Goal: Task Accomplishment & Management: Manage account settings

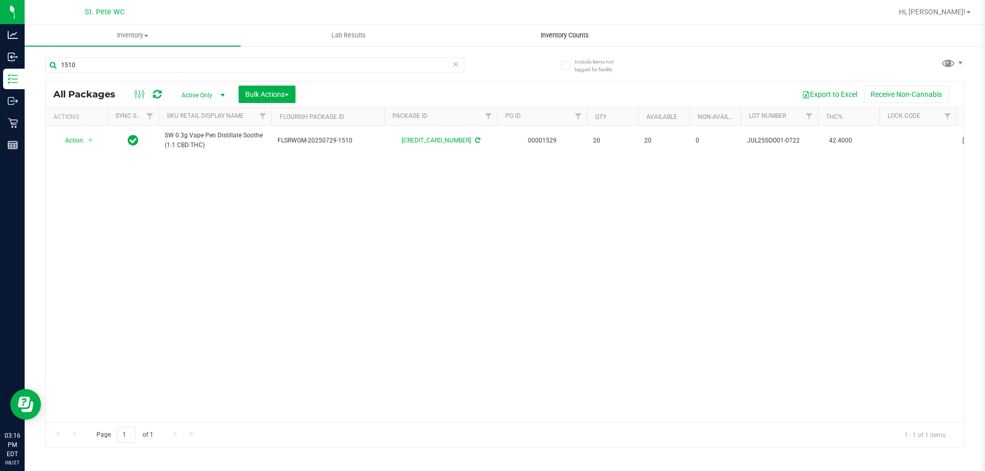
click at [550, 39] on span "Inventory Counts" at bounding box center [565, 35] width 76 height 9
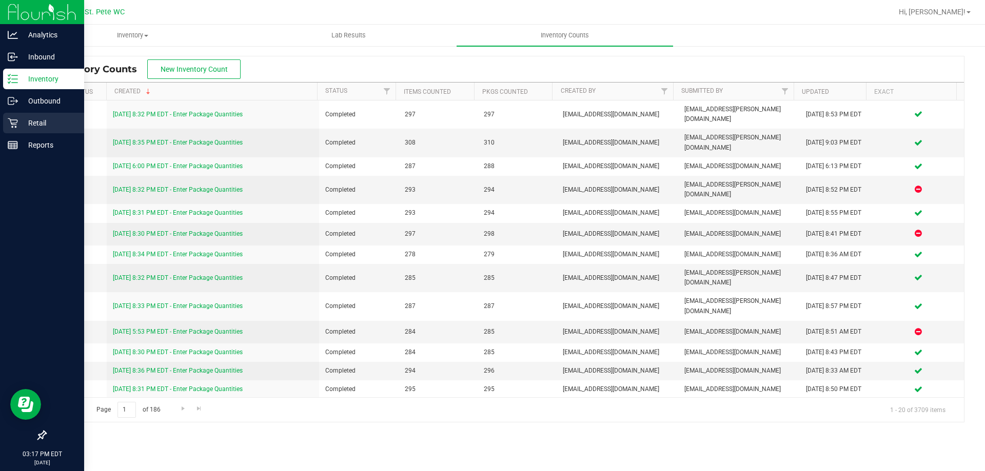
click at [16, 117] on div "Retail" at bounding box center [43, 123] width 81 height 21
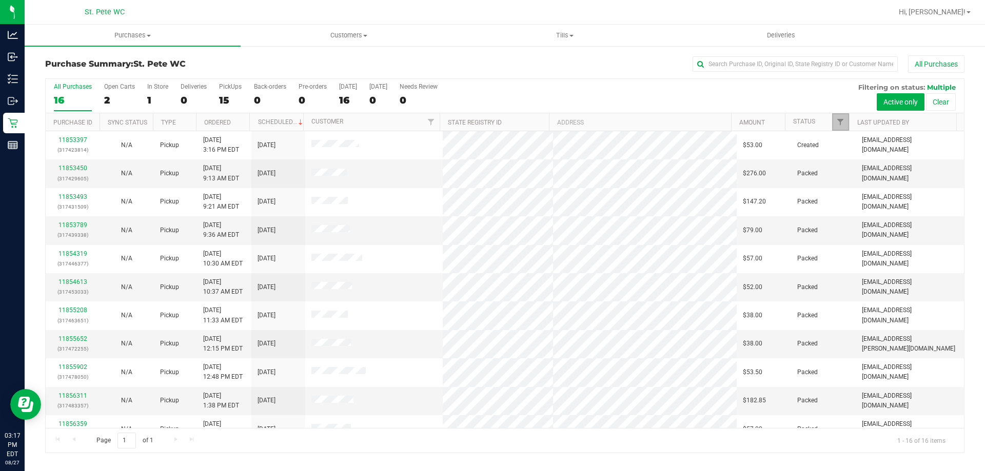
click at [846, 116] on link "Filter" at bounding box center [840, 121] width 17 height 17
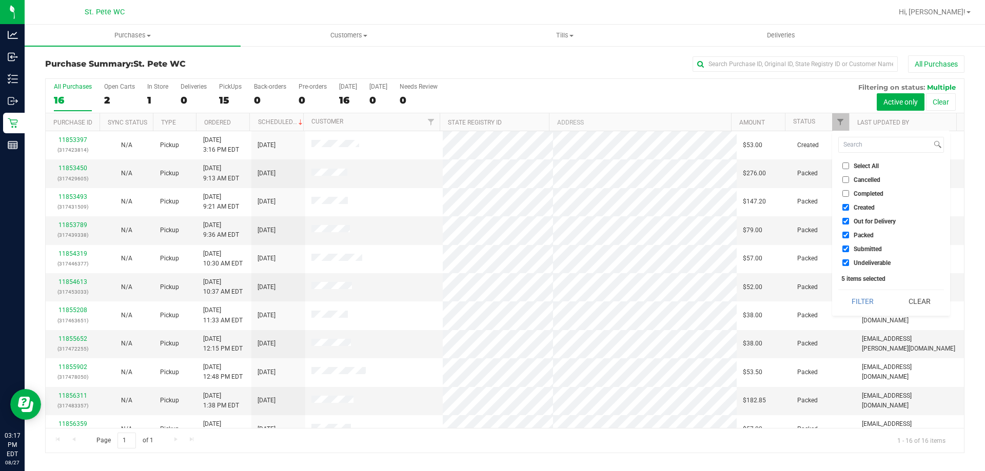
click at [859, 208] on span "Created" at bounding box center [863, 208] width 21 height 6
click at [863, 223] on span "Out for Delivery" at bounding box center [874, 221] width 42 height 6
click at [849, 223] on input "Out for Delivery" at bounding box center [845, 221] width 7 height 7
checkbox input "false"
click at [862, 205] on span "Created" at bounding box center [863, 208] width 21 height 6
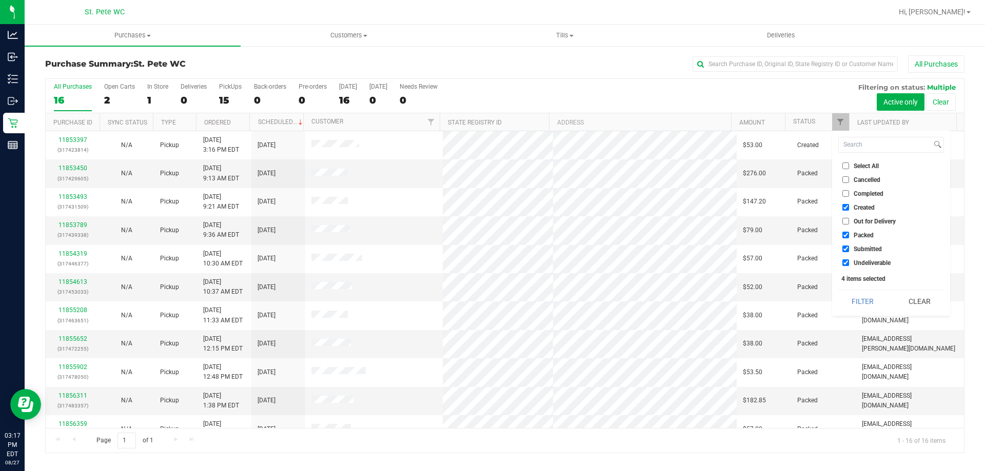
click at [849, 205] on input "Created" at bounding box center [845, 207] width 7 height 7
checkbox input "false"
click at [867, 237] on span "Packed" at bounding box center [863, 235] width 20 height 6
click at [849, 237] on input "Packed" at bounding box center [845, 235] width 7 height 7
checkbox input "false"
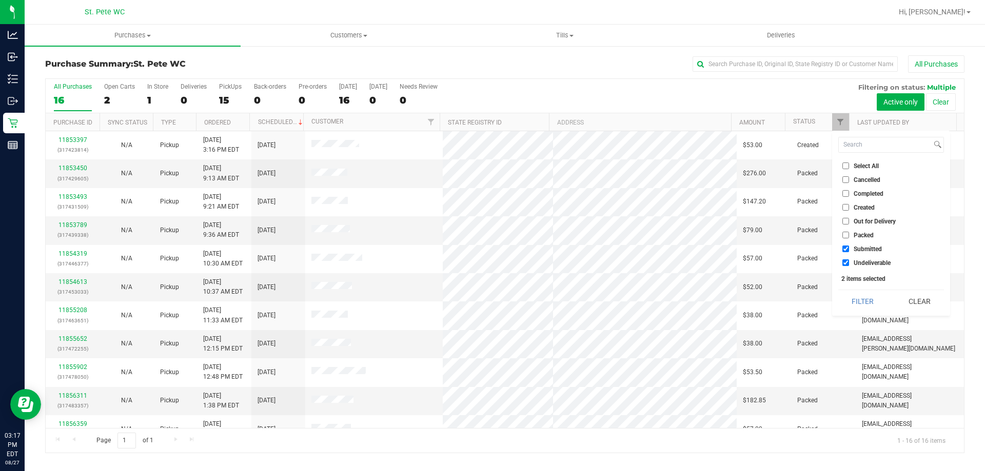
click at [872, 267] on li "Undeliverable" at bounding box center [891, 262] width 106 height 11
click at [863, 263] on span "Undeliverable" at bounding box center [871, 263] width 37 height 6
click at [849, 263] on input "Undeliverable" at bounding box center [845, 263] width 7 height 7
checkbox input "false"
click at [864, 295] on button "Filter" at bounding box center [862, 301] width 49 height 23
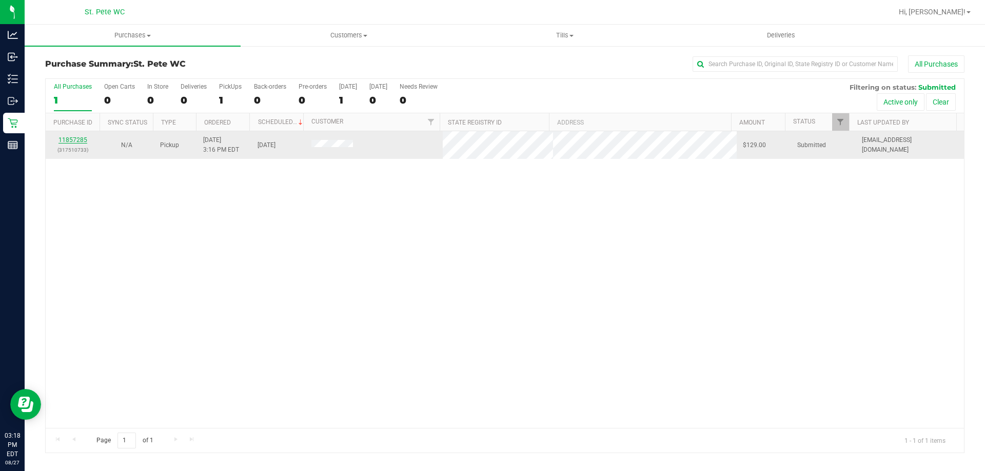
click at [67, 140] on link "11857285" at bounding box center [72, 139] width 29 height 7
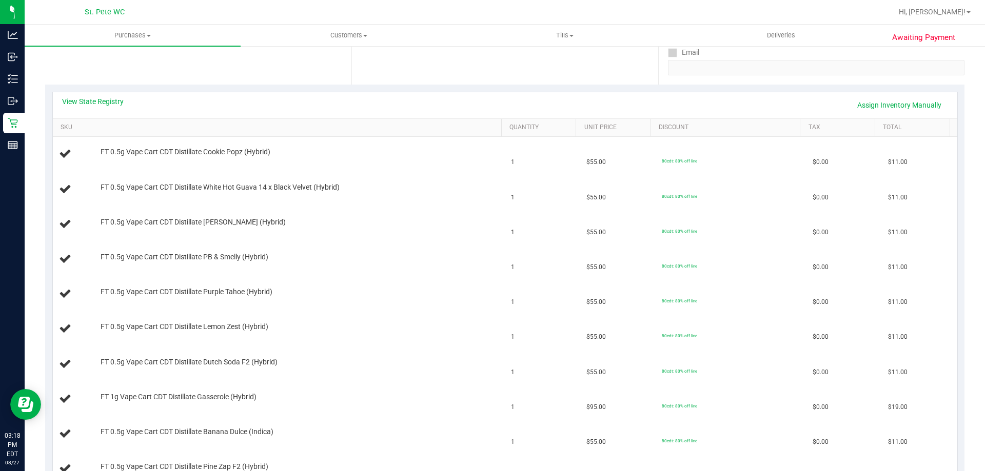
scroll to position [165, 0]
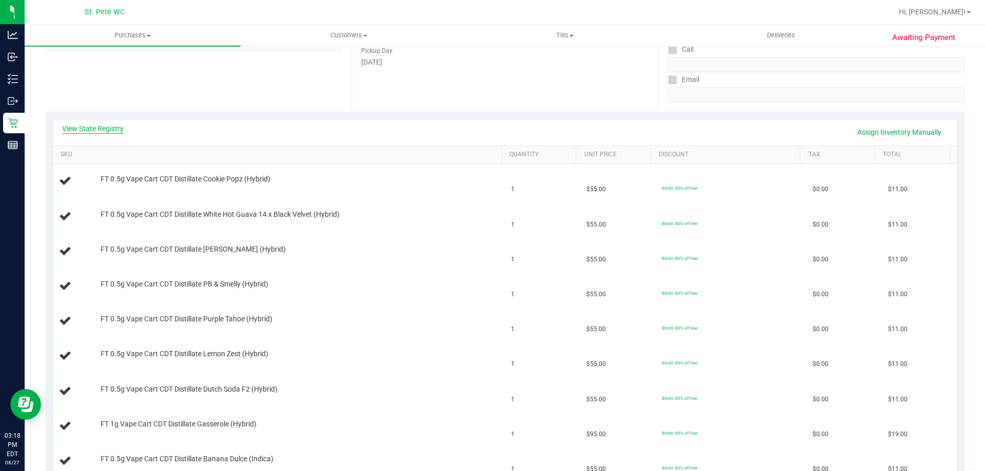
click at [75, 127] on link "View State Registry" at bounding box center [93, 129] width 62 height 10
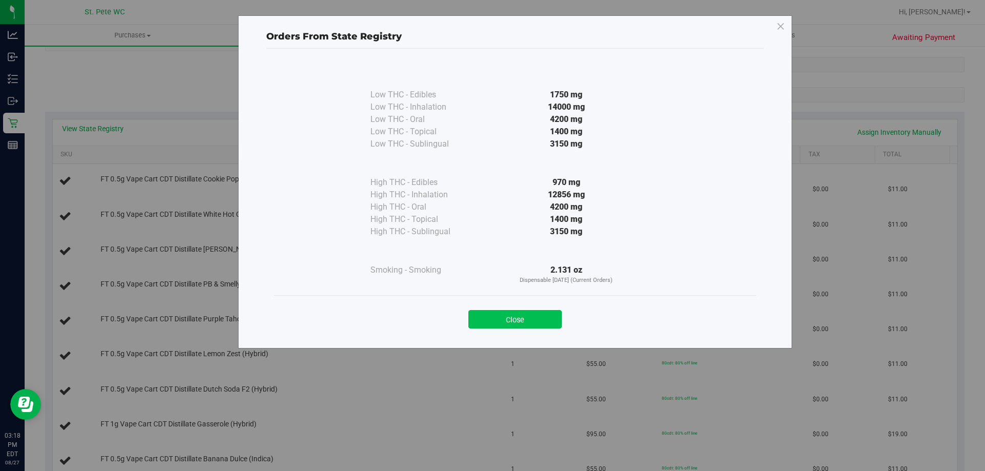
click at [483, 317] on button "Close" at bounding box center [514, 319] width 93 height 18
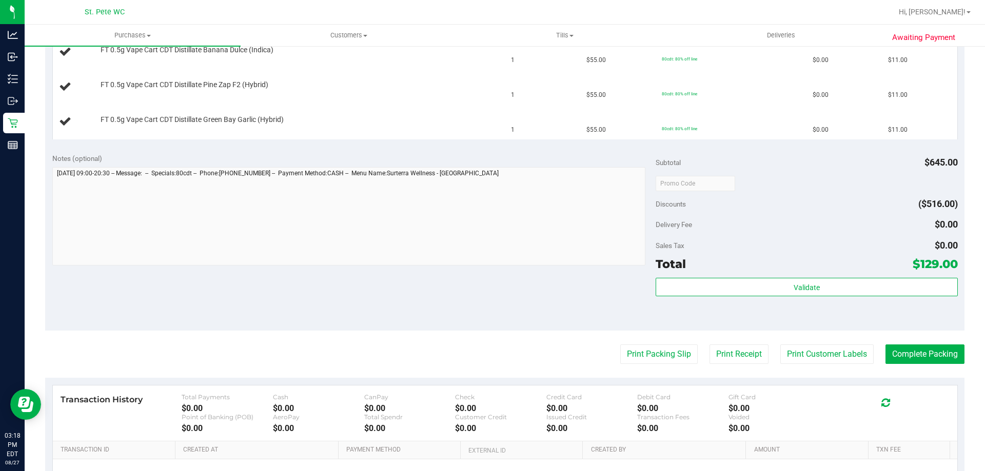
scroll to position [578, 0]
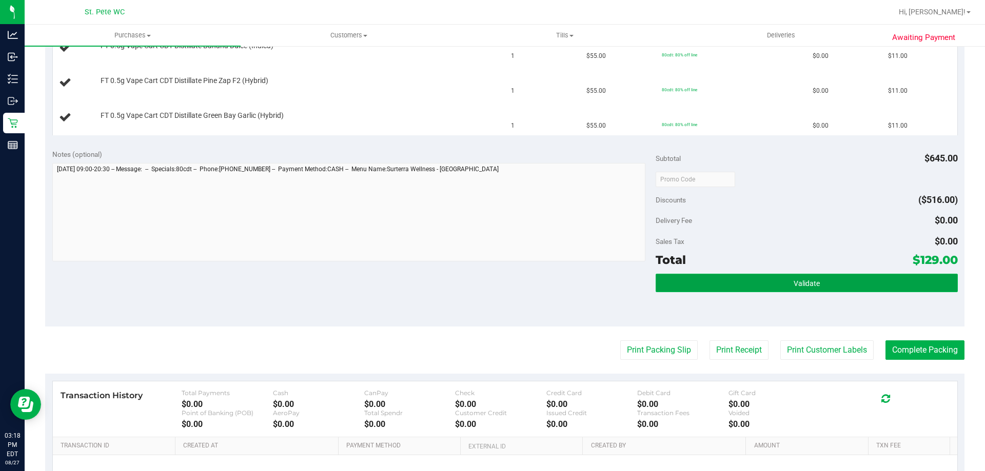
click at [693, 276] on button "Validate" at bounding box center [806, 283] width 302 height 18
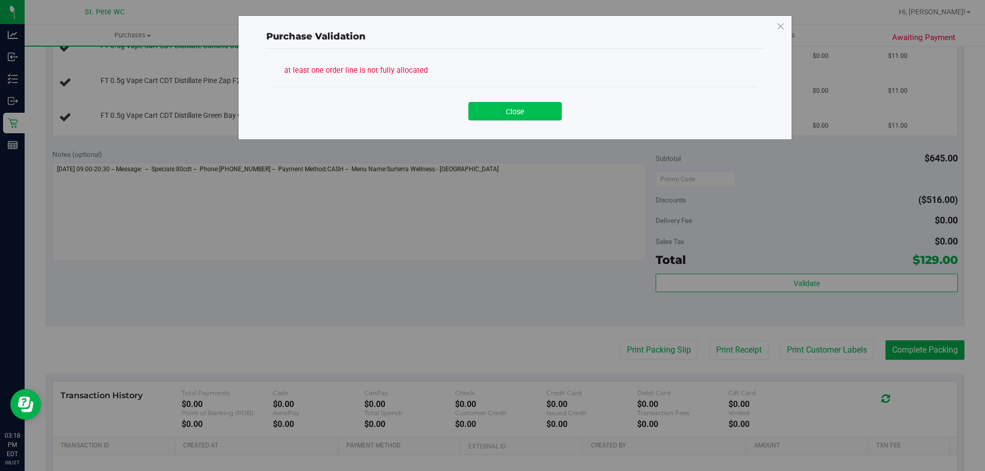
click at [494, 118] on button "Close" at bounding box center [514, 111] width 93 height 18
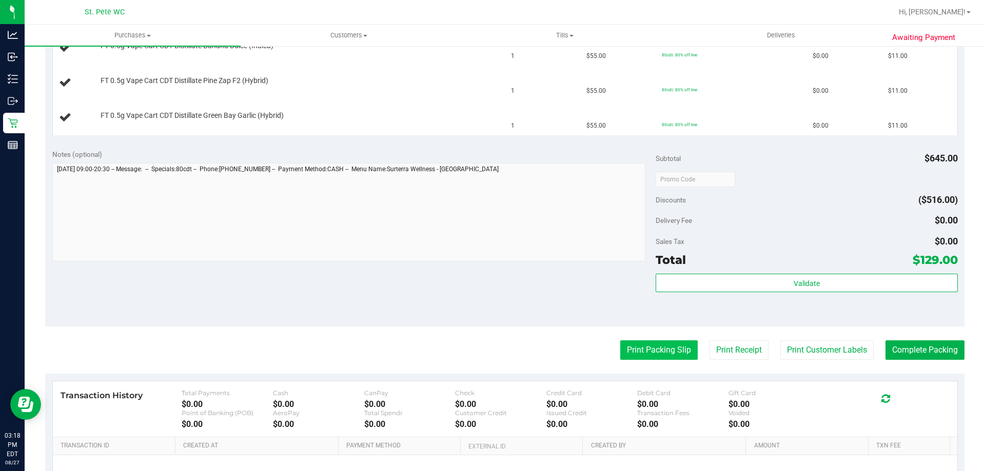
click at [647, 356] on button "Print Packing Slip" at bounding box center [658, 350] width 77 height 19
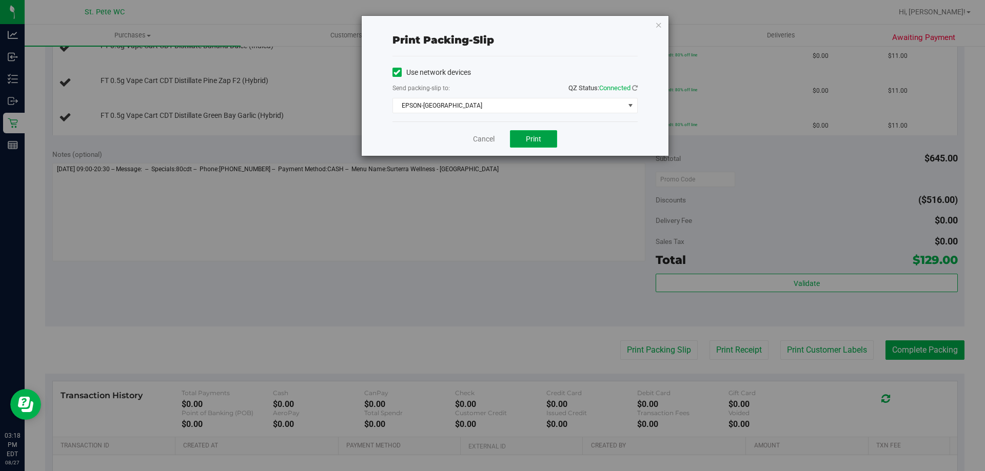
click at [536, 146] on button "Print" at bounding box center [533, 138] width 47 height 17
drag, startPoint x: 471, startPoint y: 133, endPoint x: 489, endPoint y: 141, distance: 19.5
click at [480, 138] on div "Cancel Print" at bounding box center [514, 139] width 245 height 34
click at [490, 141] on link "Cancel" at bounding box center [484, 139] width 22 height 11
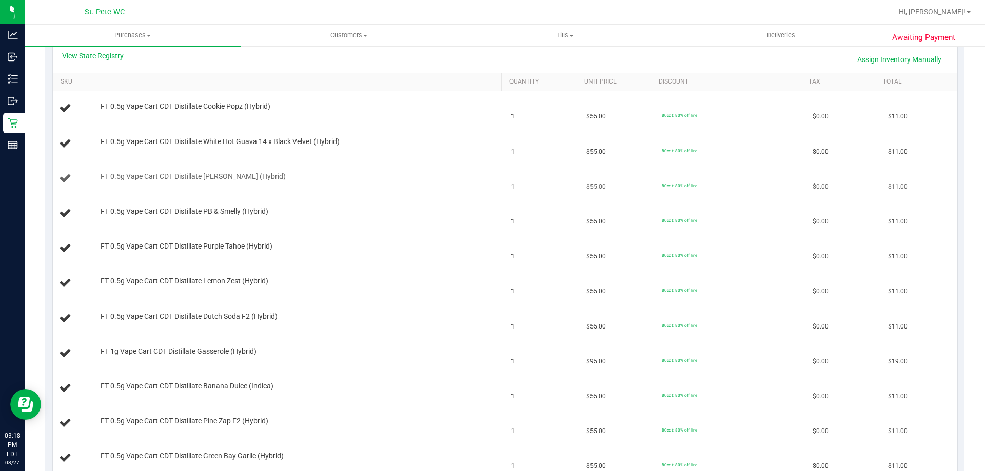
scroll to position [219, 0]
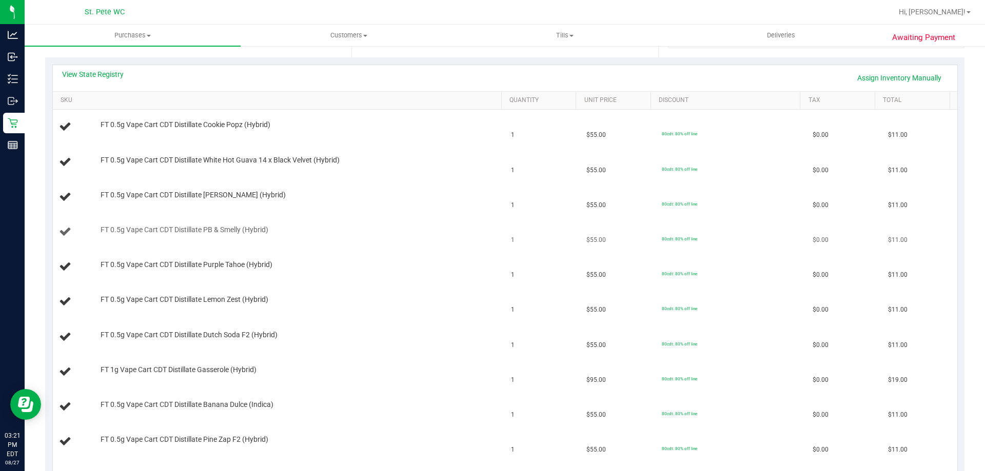
click at [395, 240] on td "FT 0.5g Vape Cart CDT Distillate PB & Smelly (Hybrid)" at bounding box center [279, 232] width 452 height 35
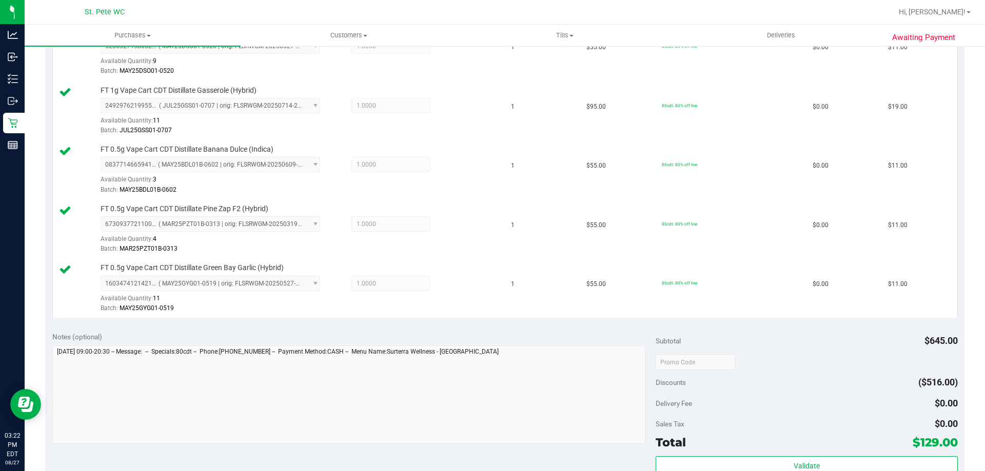
scroll to position [775, 0]
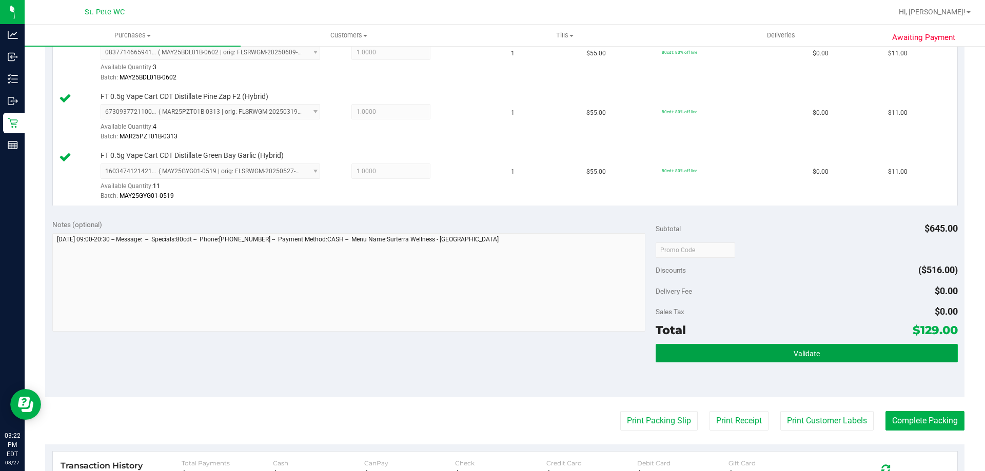
click at [806, 350] on span "Validate" at bounding box center [806, 354] width 26 height 8
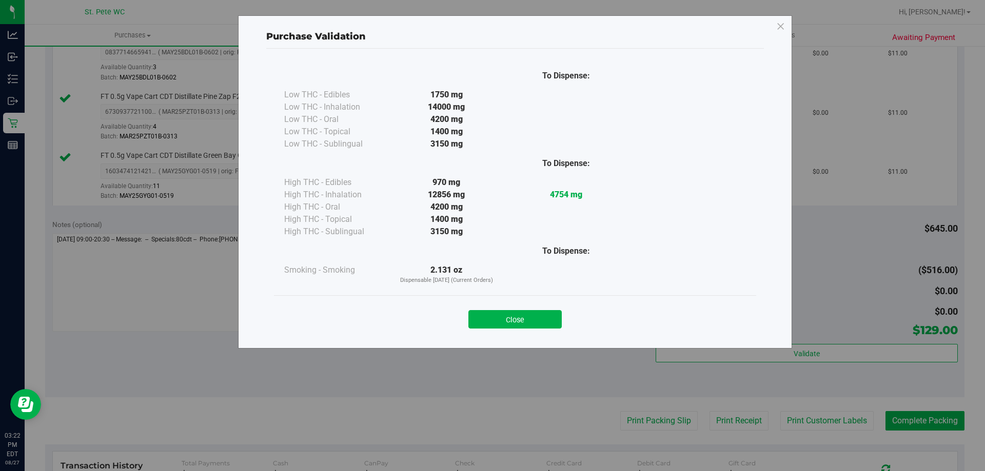
click at [526, 298] on div "Close" at bounding box center [515, 316] width 482 height 42
click at [530, 308] on div "Close" at bounding box center [515, 317] width 467 height 26
click at [533, 322] on button "Close" at bounding box center [514, 319] width 93 height 18
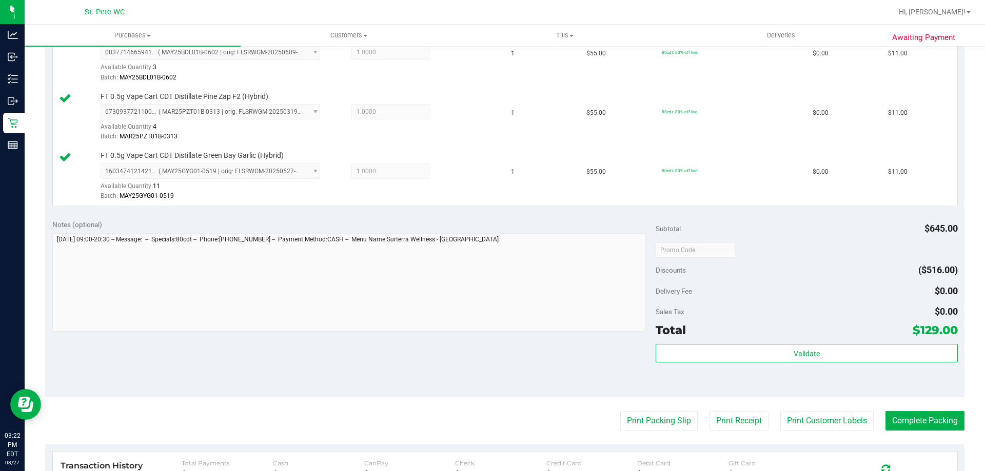
drag, startPoint x: 672, startPoint y: 281, endPoint x: 650, endPoint y: 266, distance: 26.2
click at [655, 266] on div "Subtotal $645.00 Discounts ($516.00) Delivery Fee $0.00 Sales Tax $0.00 Total $…" at bounding box center [806, 305] width 302 height 171
click at [655, 288] on span "Delivery Fee" at bounding box center [673, 291] width 36 height 8
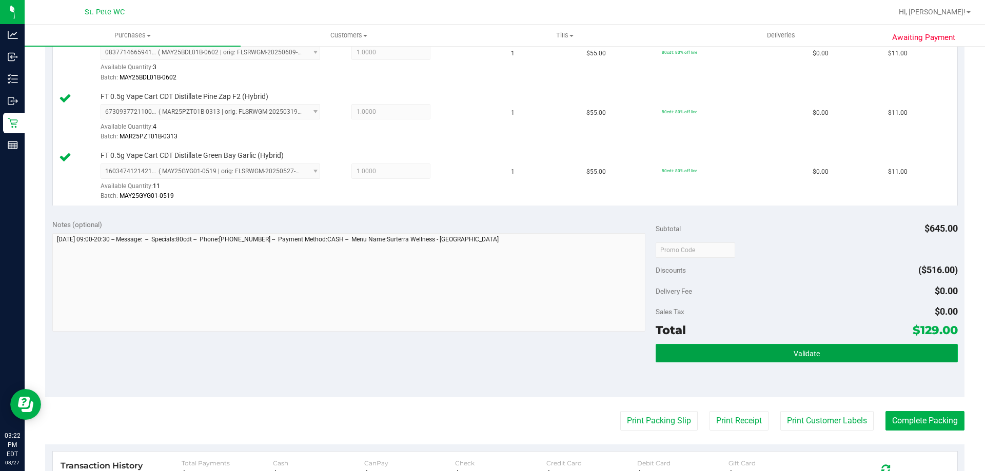
click at [692, 357] on button "Validate" at bounding box center [806, 353] width 302 height 18
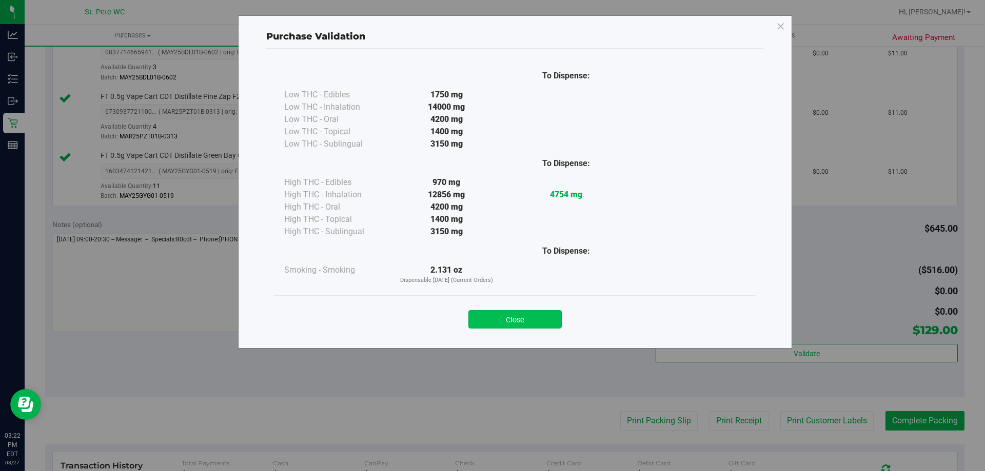
click at [494, 322] on button "Close" at bounding box center [514, 319] width 93 height 18
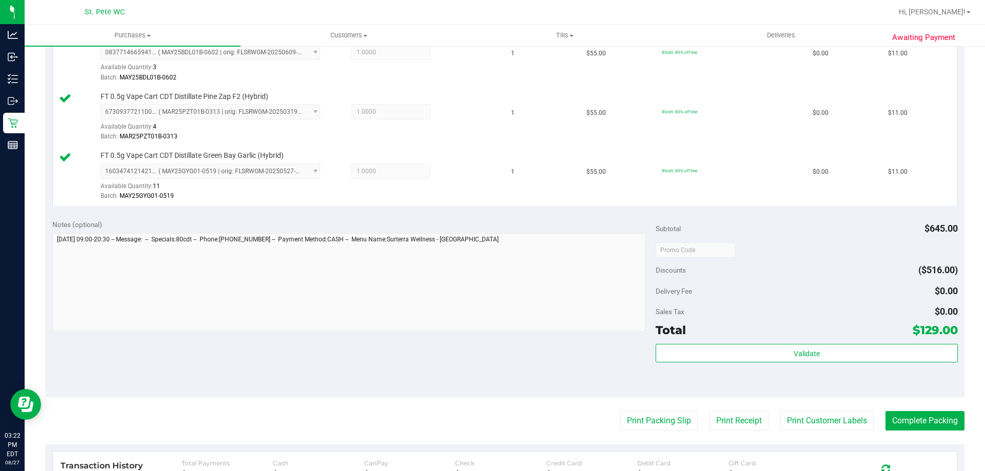
scroll to position [780, 0]
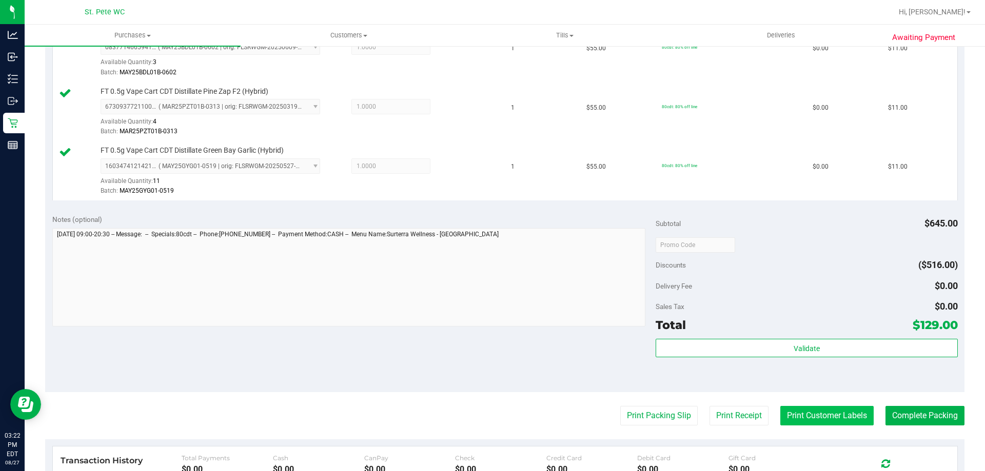
click at [791, 409] on button "Print Customer Labels" at bounding box center [826, 415] width 93 height 19
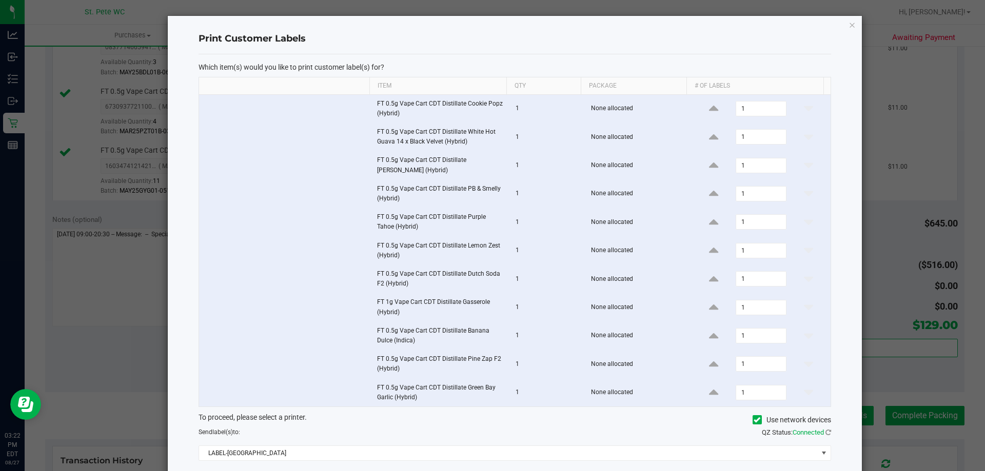
scroll to position [57, 0]
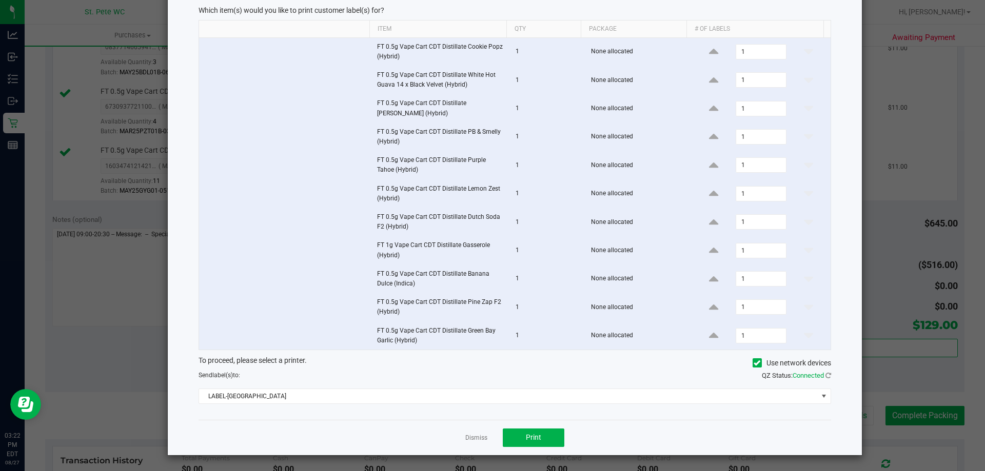
click at [550, 420] on div "Which item(s) would you like to print customer label(s) for? Item Qty Package #…" at bounding box center [514, 208] width 632 height 423
click at [526, 440] on span "Print" at bounding box center [533, 437] width 15 height 8
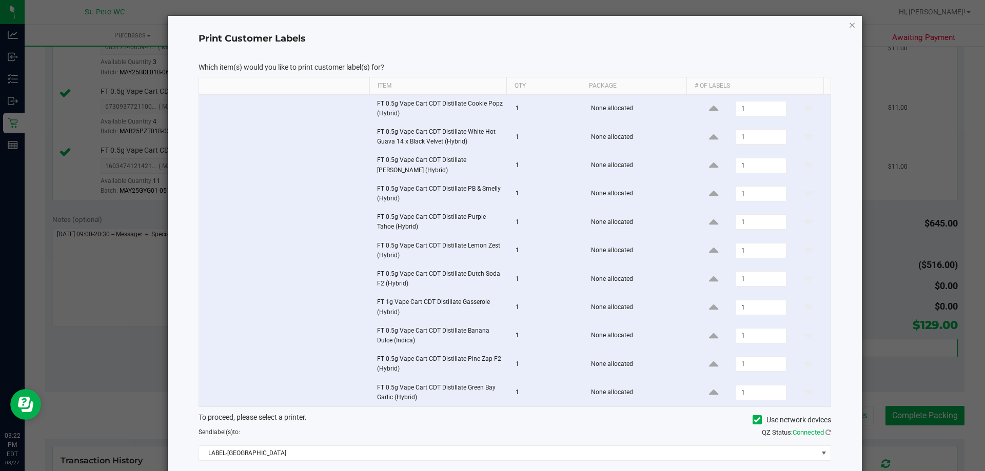
click at [848, 21] on icon "button" at bounding box center [851, 24] width 7 height 12
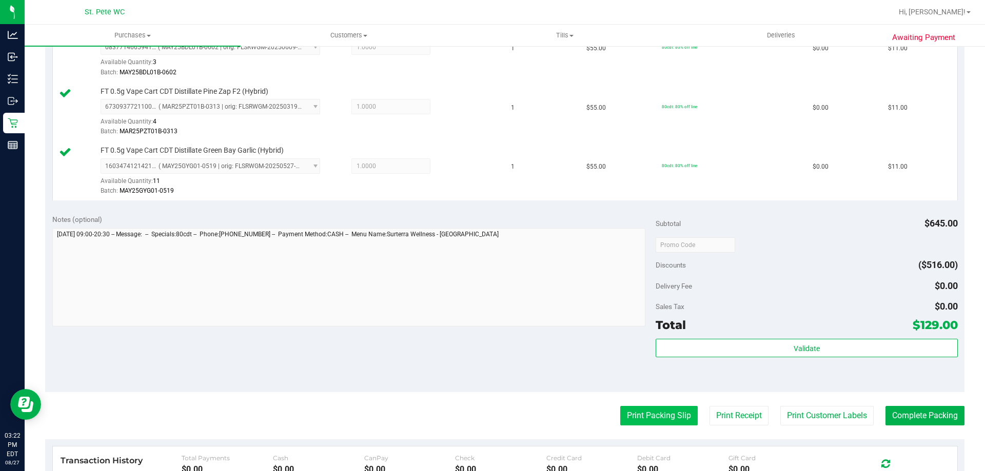
click at [626, 407] on button "Print Packing Slip" at bounding box center [658, 415] width 77 height 19
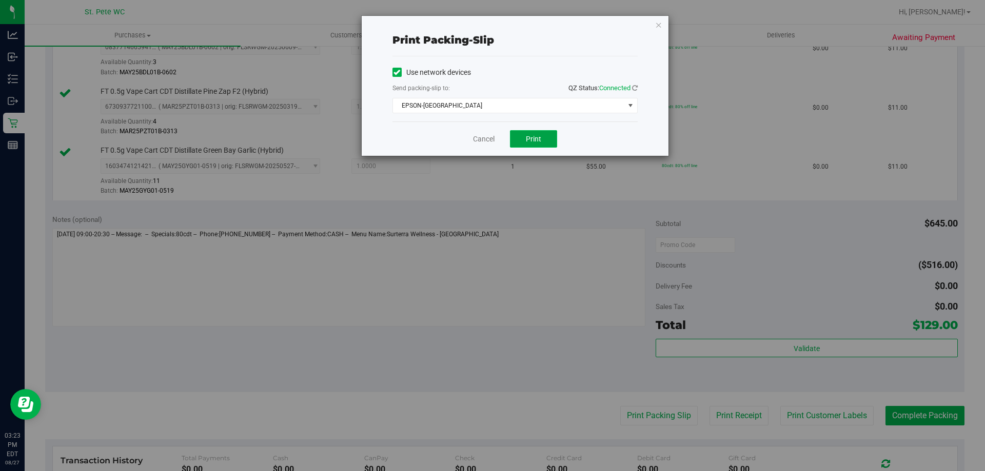
click at [521, 138] on button "Print" at bounding box center [533, 138] width 47 height 17
click at [656, 26] on icon "button" at bounding box center [658, 24] width 7 height 12
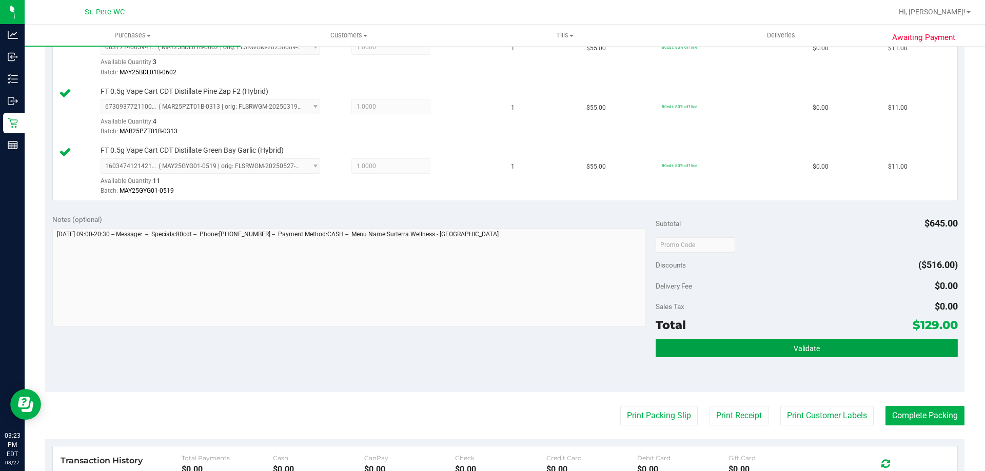
click at [799, 352] on span "Validate" at bounding box center [806, 349] width 26 height 8
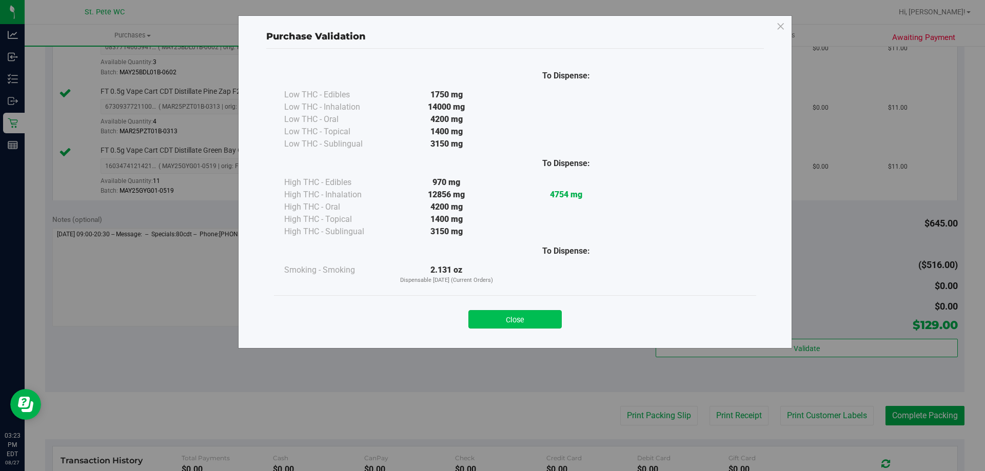
click at [487, 316] on button "Close" at bounding box center [514, 319] width 93 height 18
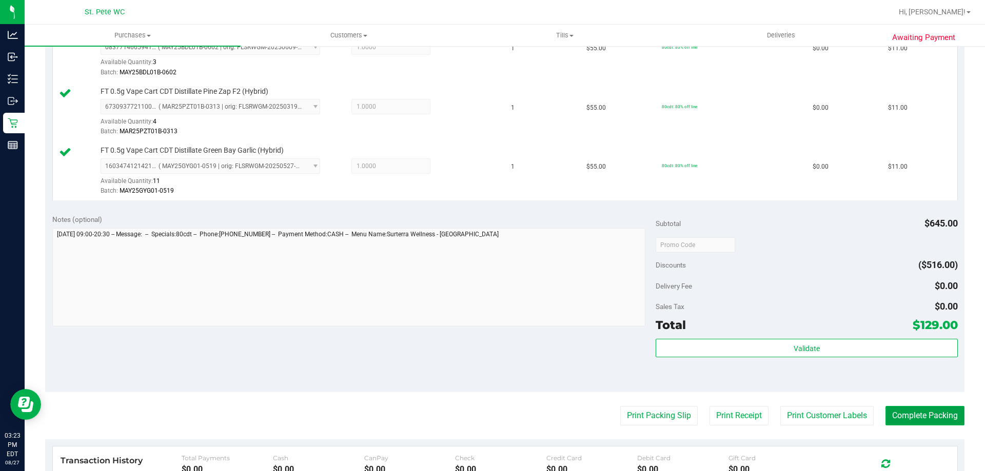
click at [914, 408] on button "Complete Packing" at bounding box center [924, 415] width 79 height 19
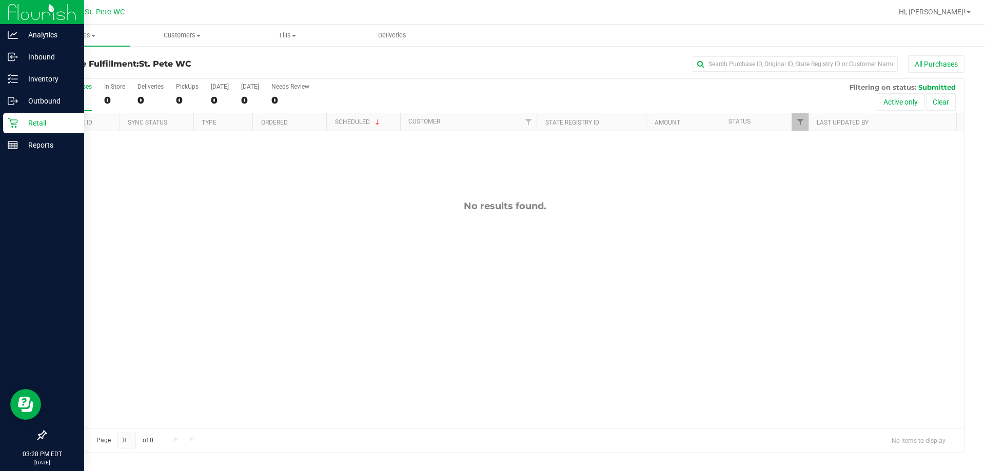
click at [11, 121] on icon at bounding box center [13, 123] width 10 height 10
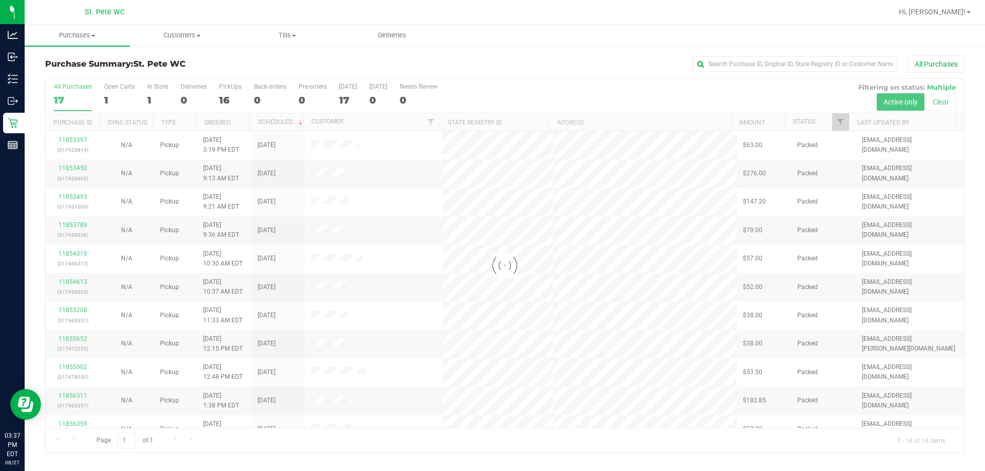
click at [491, 117] on div at bounding box center [505, 266] width 918 height 374
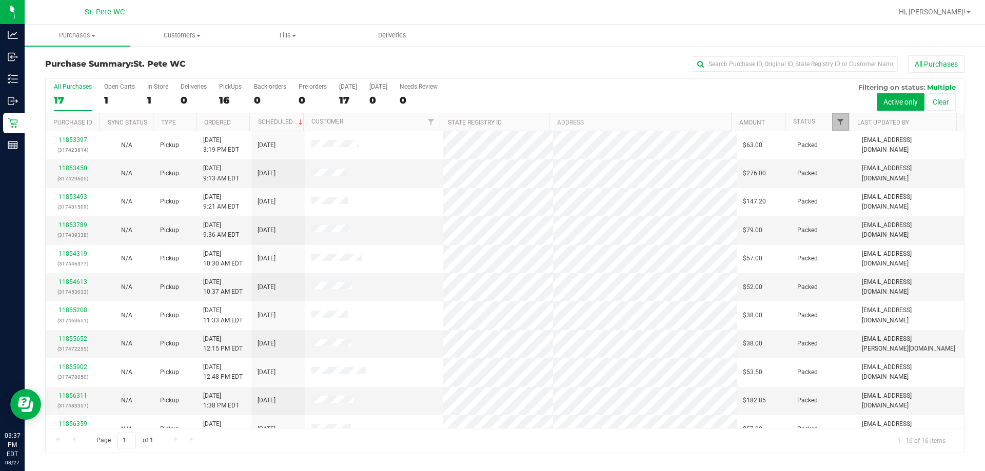
click at [491, 121] on span "Filter" at bounding box center [840, 122] width 8 height 8
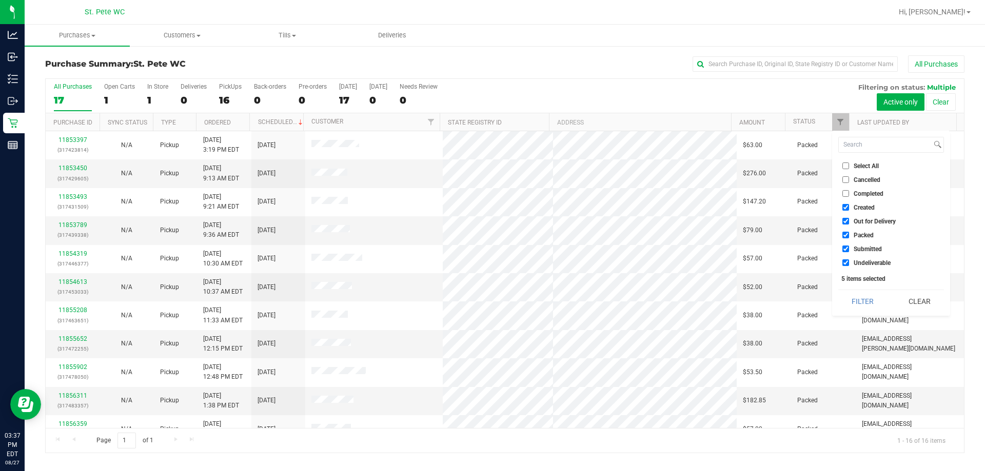
click at [491, 206] on span "Created" at bounding box center [863, 208] width 21 height 6
click at [491, 206] on input "Created" at bounding box center [845, 207] width 7 height 7
checkbox input "false"
click at [491, 221] on span "Out for Delivery" at bounding box center [874, 221] width 42 height 6
click at [491, 221] on input "Out for Delivery" at bounding box center [845, 221] width 7 height 7
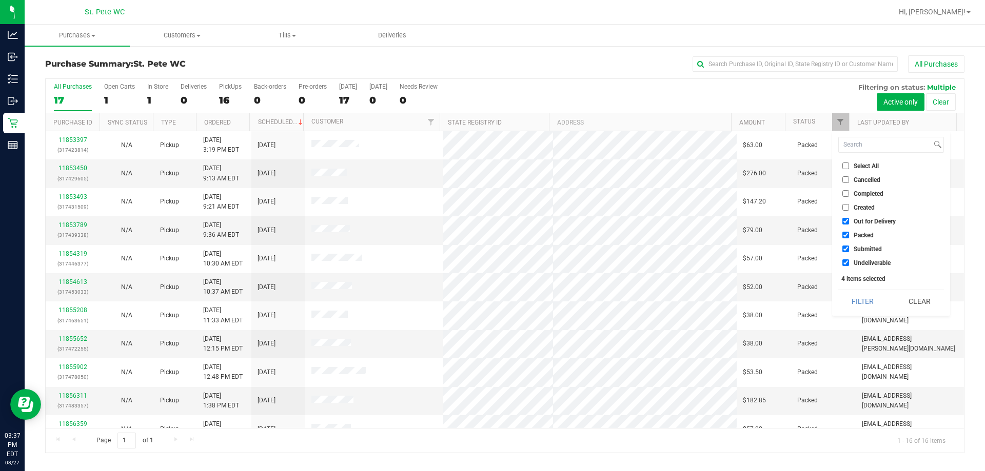
checkbox input "false"
click at [491, 234] on span "Packed" at bounding box center [863, 235] width 20 height 6
click at [491, 234] on input "Packed" at bounding box center [845, 235] width 7 height 7
checkbox input "false"
click at [491, 261] on li "Undeliverable" at bounding box center [891, 262] width 106 height 11
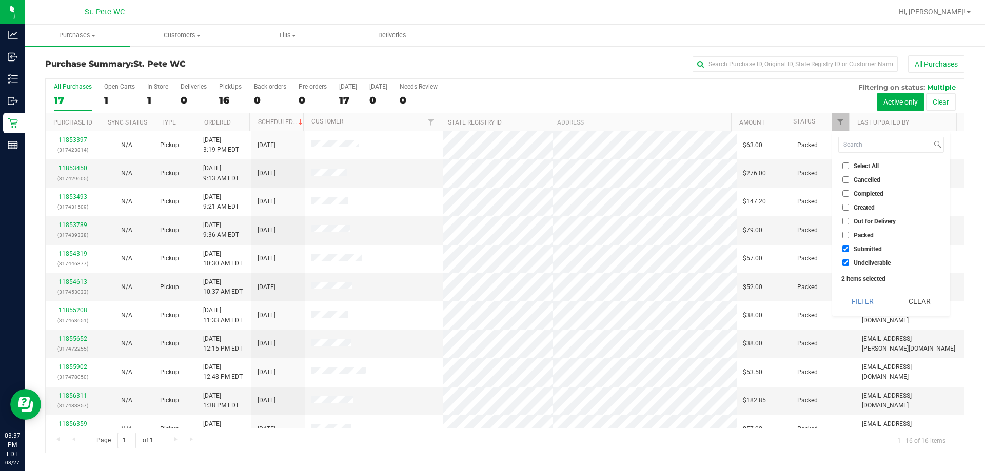
click at [491, 272] on div "Select All Cancelled Completed Created Out for Delivery Packed Submitted Undeli…" at bounding box center [891, 223] width 118 height 185
click at [491, 263] on span "Undeliverable" at bounding box center [871, 263] width 37 height 6
click at [491, 263] on input "Undeliverable" at bounding box center [845, 263] width 7 height 7
checkbox input "false"
click at [491, 300] on button "Filter" at bounding box center [862, 301] width 49 height 23
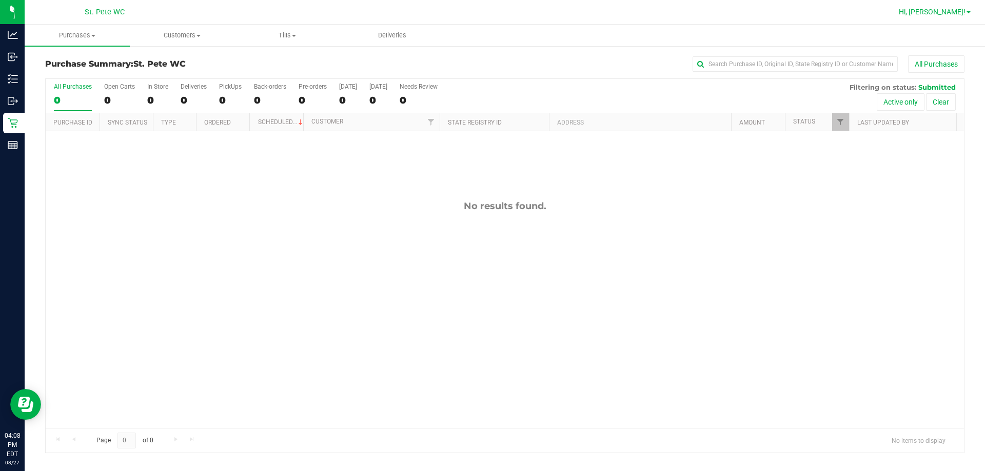
click at [491, 15] on span "Hi, [PERSON_NAME]!" at bounding box center [932, 12] width 67 height 8
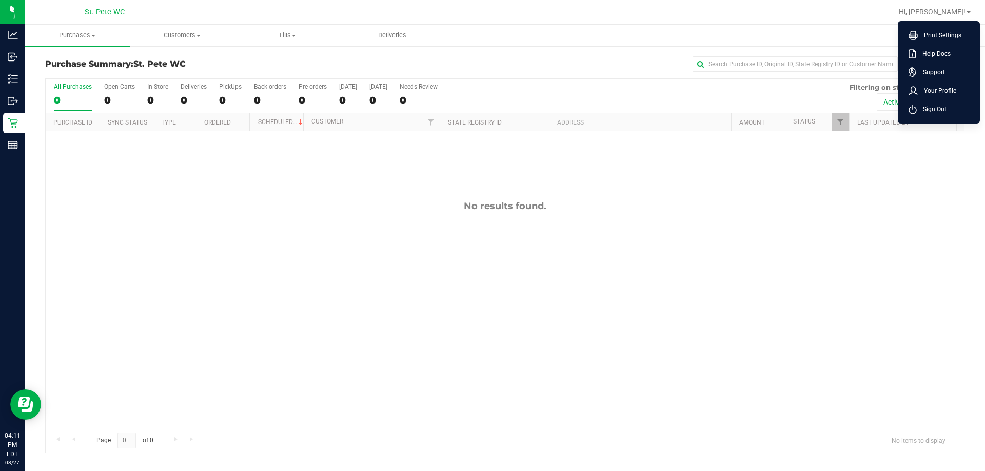
click at [491, 80] on div "All Purchases 0 Open Carts 0 In Store 0 Deliveries 0 PickUps 0 Back-orders 0 Pr…" at bounding box center [505, 83] width 918 height 8
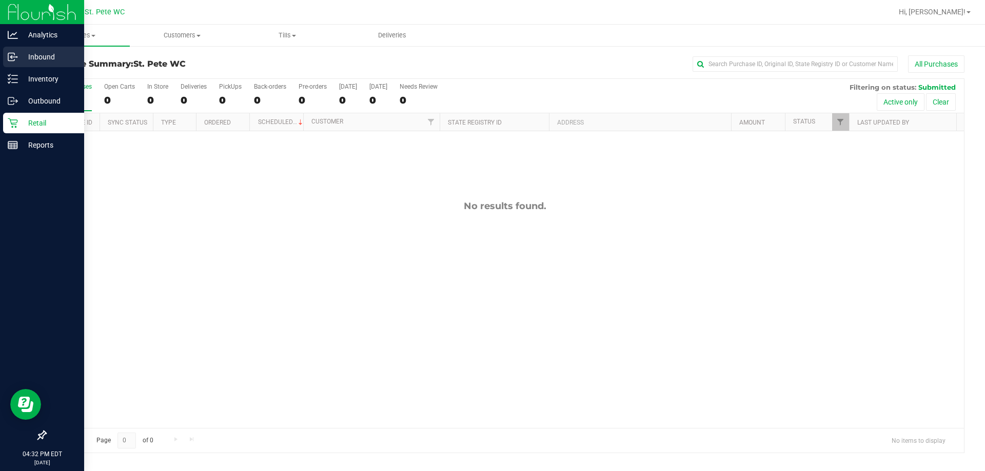
click at [43, 59] on p "Inbound" at bounding box center [49, 57] width 62 height 12
click at [58, 105] on p "Outbound" at bounding box center [49, 101] width 62 height 12
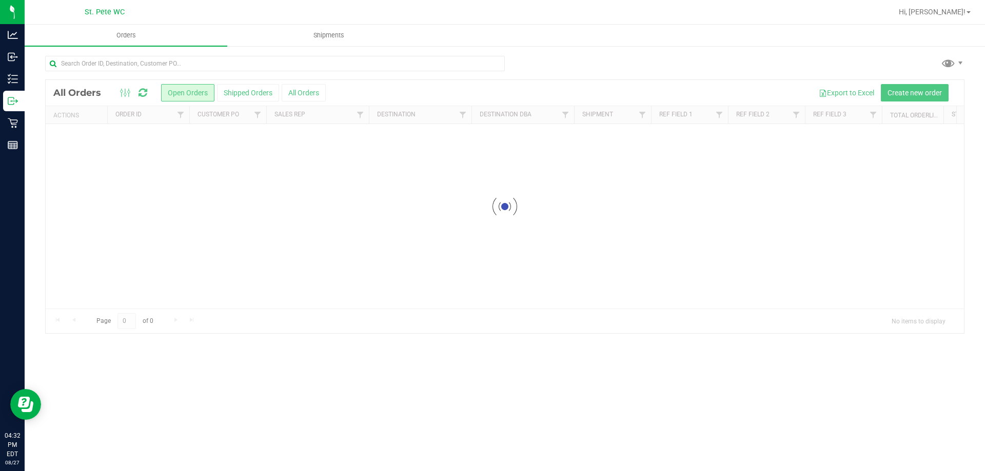
click at [404, 94] on div at bounding box center [505, 206] width 918 height 253
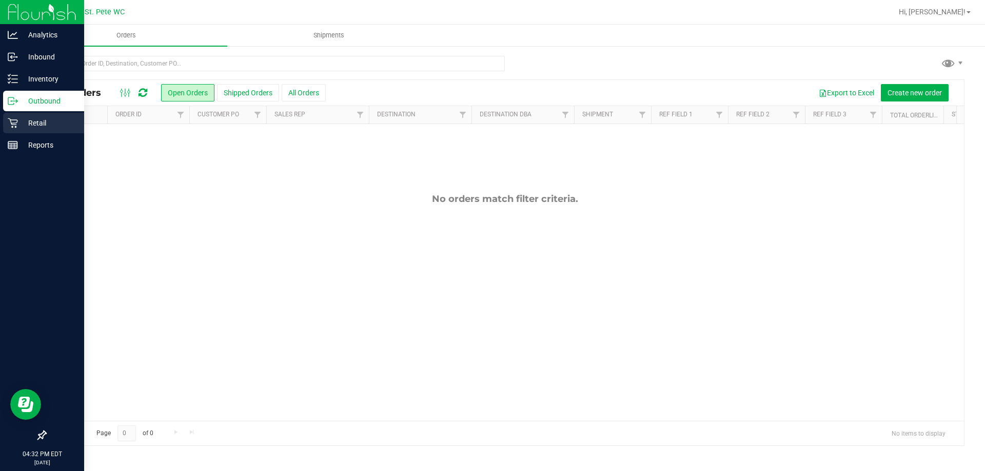
click at [32, 126] on p "Retail" at bounding box center [49, 123] width 62 height 12
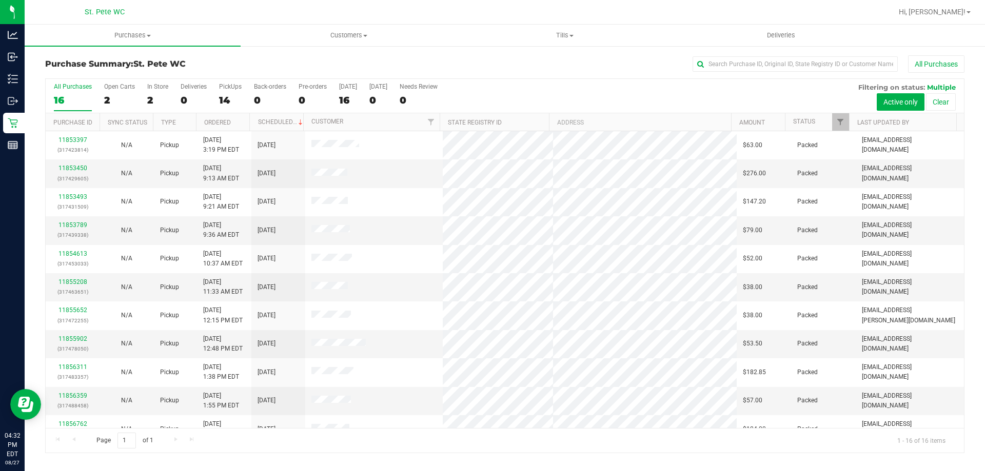
drag, startPoint x: 266, startPoint y: 54, endPoint x: 194, endPoint y: 67, distance: 72.9
click at [194, 67] on h3 "Purchase Summary: St. Pete WC" at bounding box center [198, 63] width 306 height 9
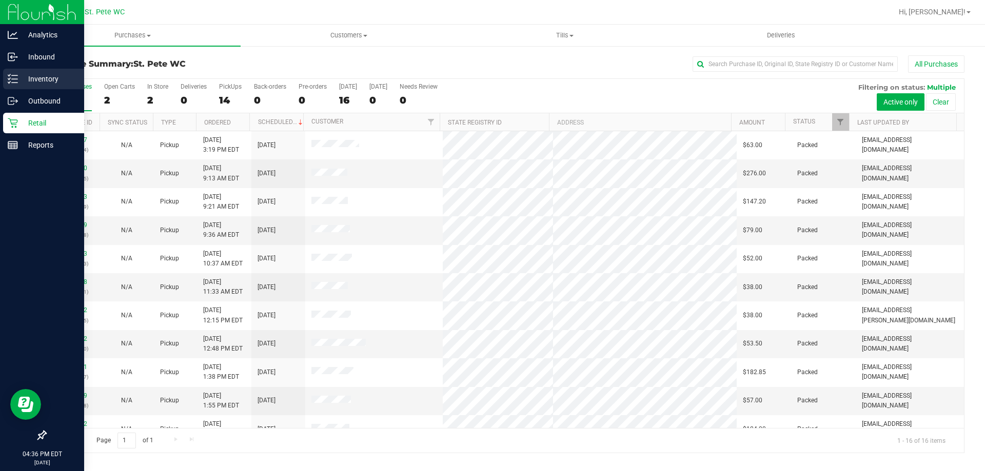
click at [24, 76] on p "Inventory" at bounding box center [49, 79] width 62 height 12
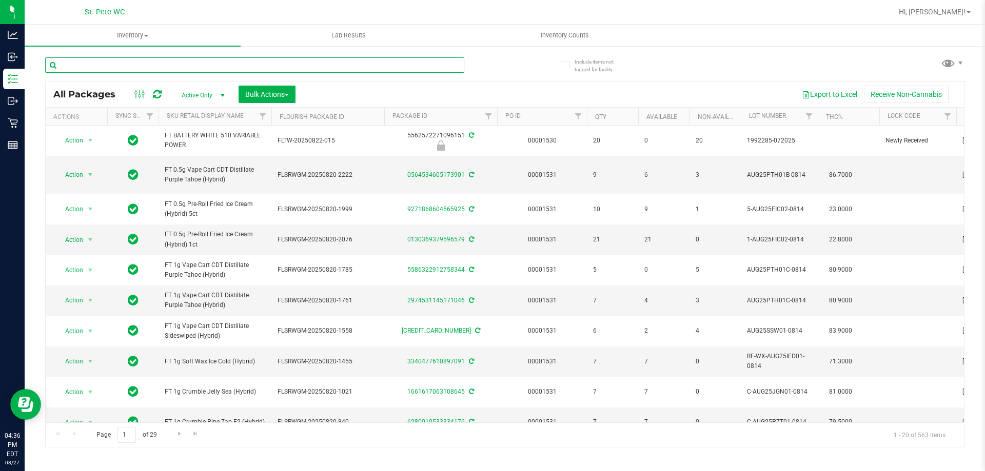
click at [385, 66] on input "text" at bounding box center [254, 64] width 419 height 15
type input "LMN"
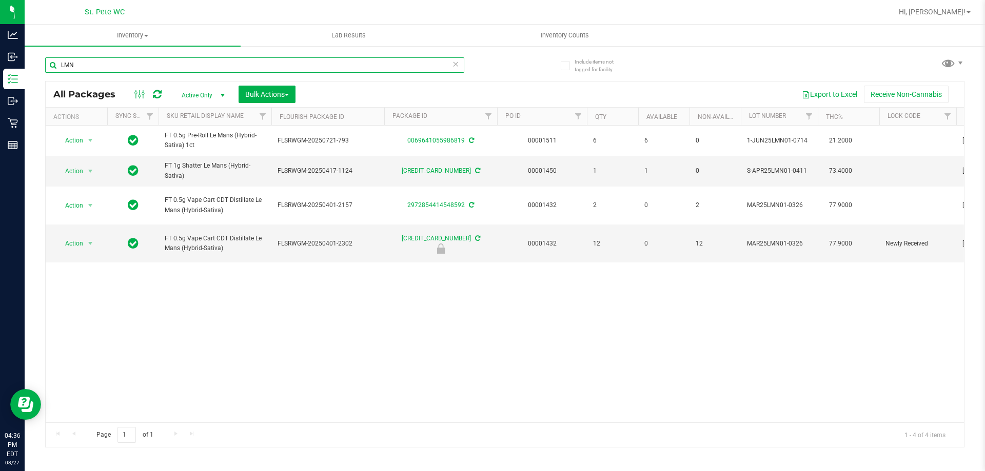
click at [98, 65] on input "LMN" at bounding box center [254, 64] width 419 height 15
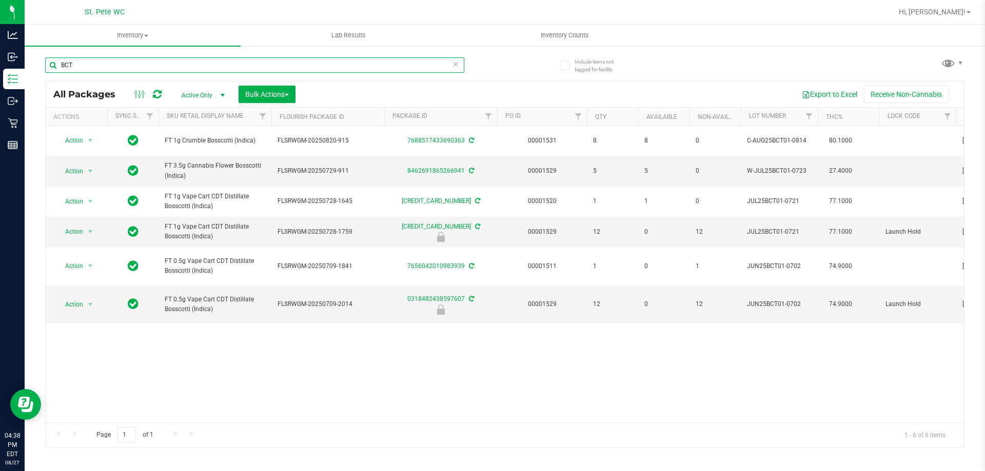
click at [81, 59] on input "BCT" at bounding box center [254, 64] width 419 height 15
type input "2706040829446359"
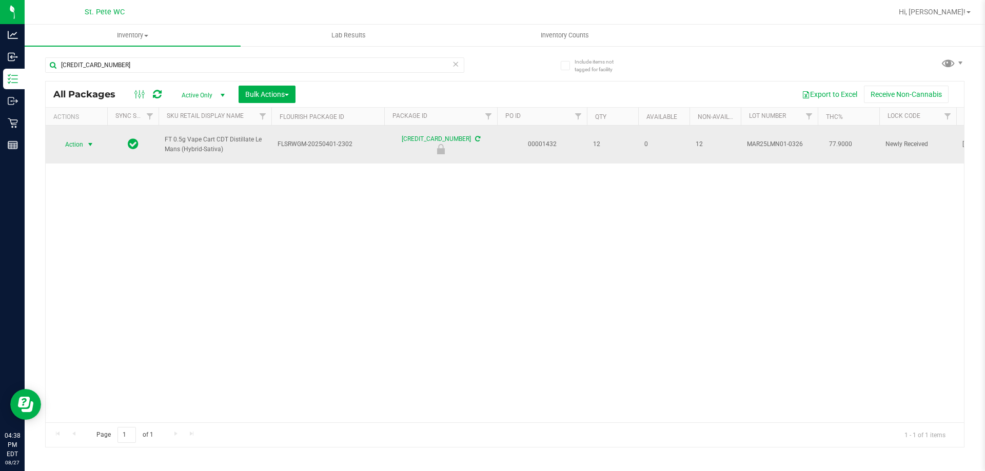
click at [84, 144] on span "select" at bounding box center [90, 144] width 13 height 14
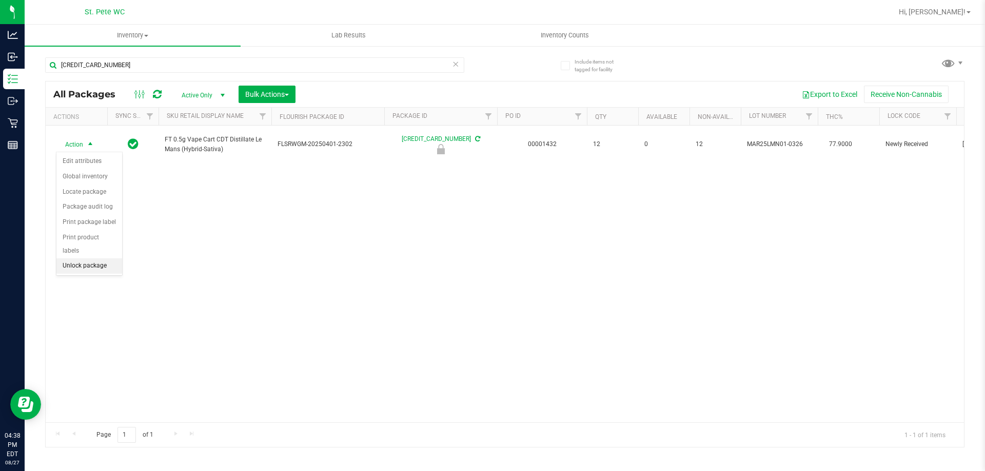
click at [80, 258] on li "Unlock package" at bounding box center [89, 265] width 66 height 15
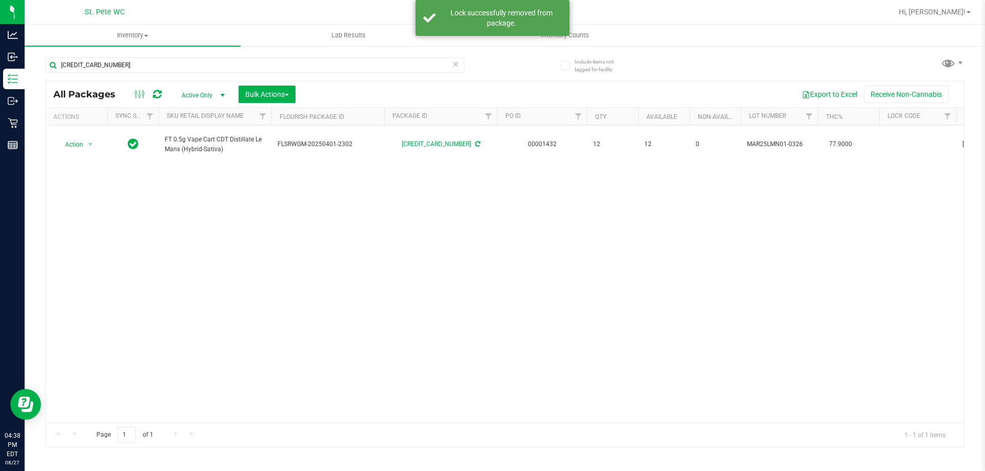
click at [454, 69] on icon at bounding box center [455, 63] width 7 height 12
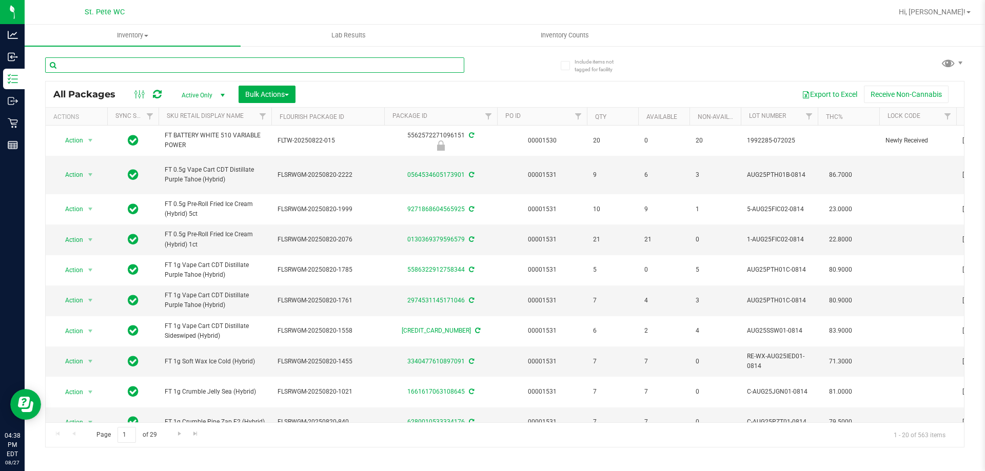
drag, startPoint x: 454, startPoint y: 68, endPoint x: 465, endPoint y: 68, distance: 10.3
click at [465, 68] on div at bounding box center [275, 64] width 460 height 33
type input "0318482438597607"
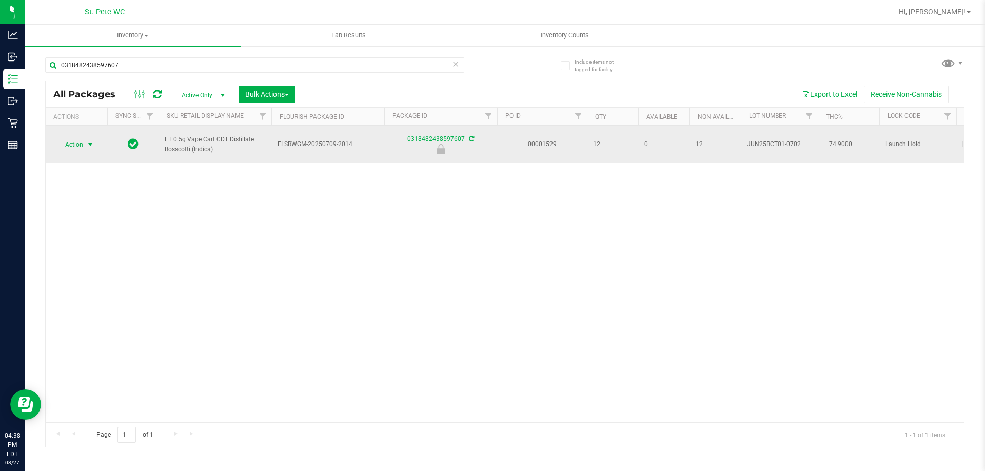
click at [70, 146] on span "Action" at bounding box center [70, 144] width 28 height 14
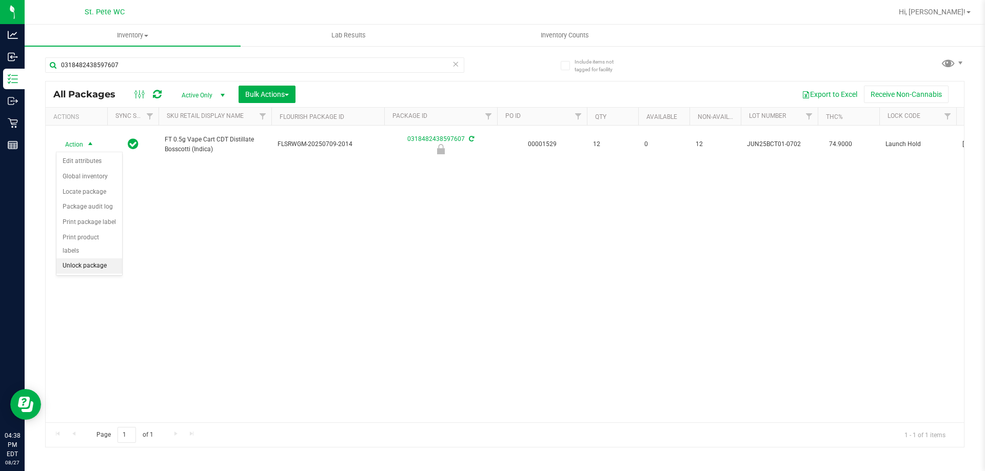
click at [92, 258] on li "Unlock package" at bounding box center [89, 265] width 66 height 15
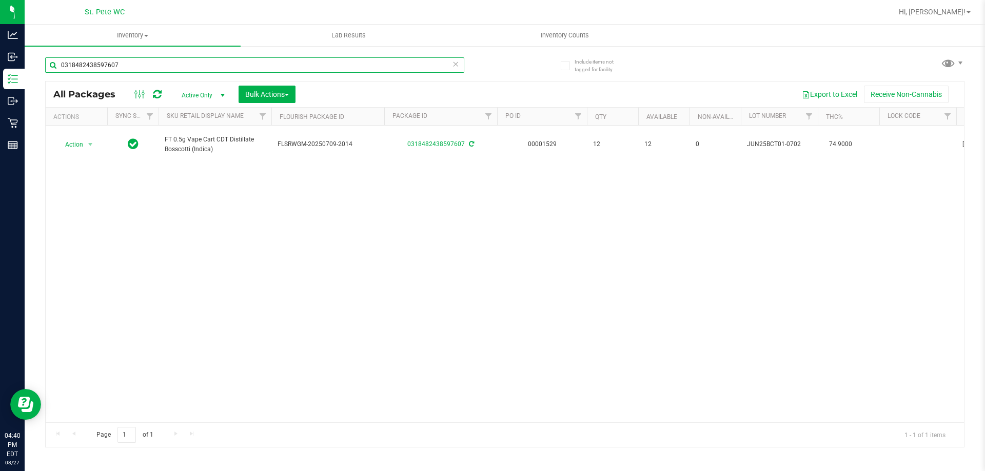
click at [270, 57] on input "0318482438597607" at bounding box center [254, 64] width 419 height 15
type input "PKP"
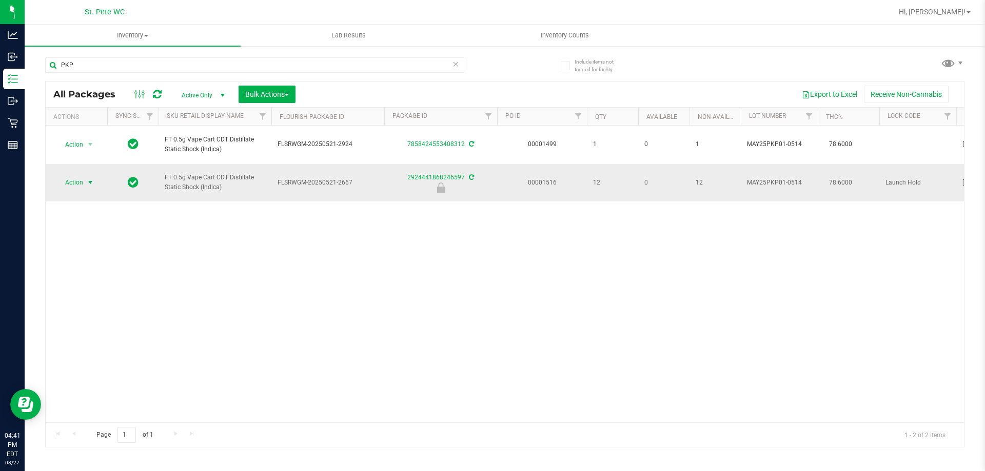
click at [69, 185] on span "Action" at bounding box center [70, 182] width 28 height 14
click at [114, 297] on li "Unlock package" at bounding box center [89, 304] width 66 height 15
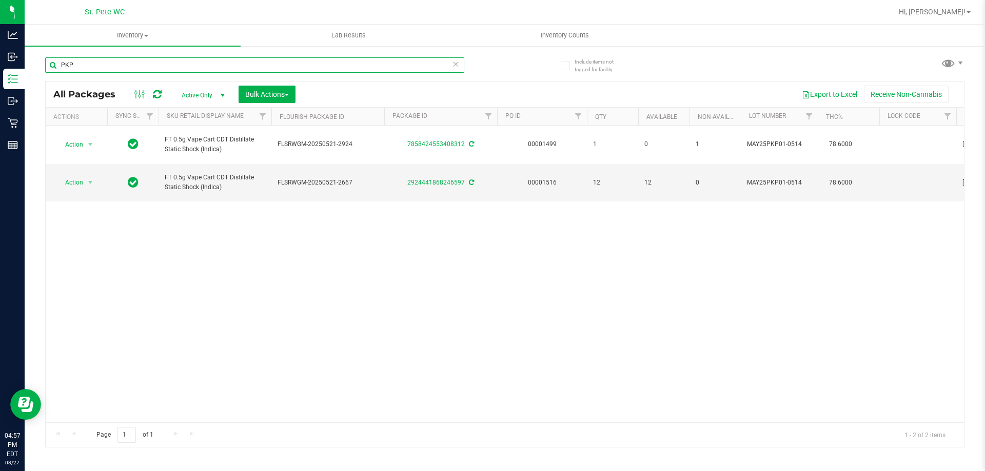
click at [75, 71] on input "PKP" at bounding box center [254, 64] width 419 height 15
type input "ckz"
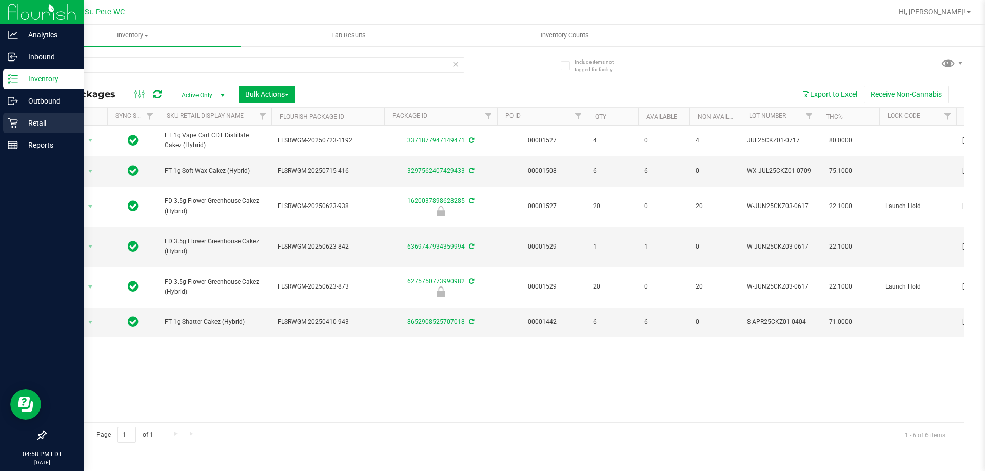
click at [21, 121] on p "Retail" at bounding box center [49, 123] width 62 height 12
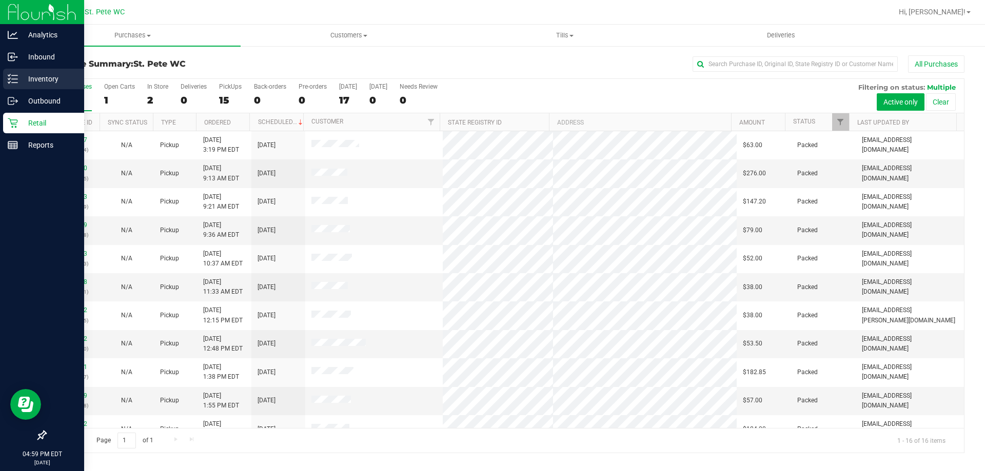
click at [30, 78] on p "Inventory" at bounding box center [49, 79] width 62 height 12
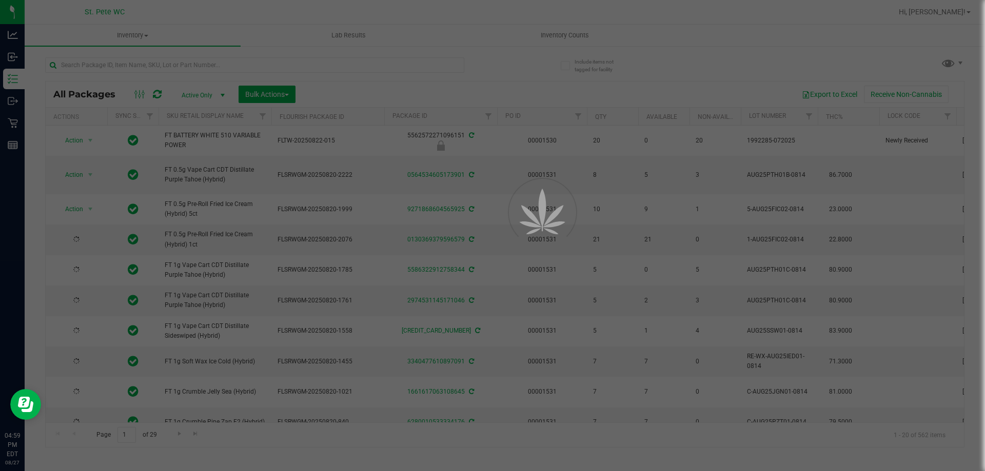
click at [312, 67] on div at bounding box center [492, 235] width 985 height 471
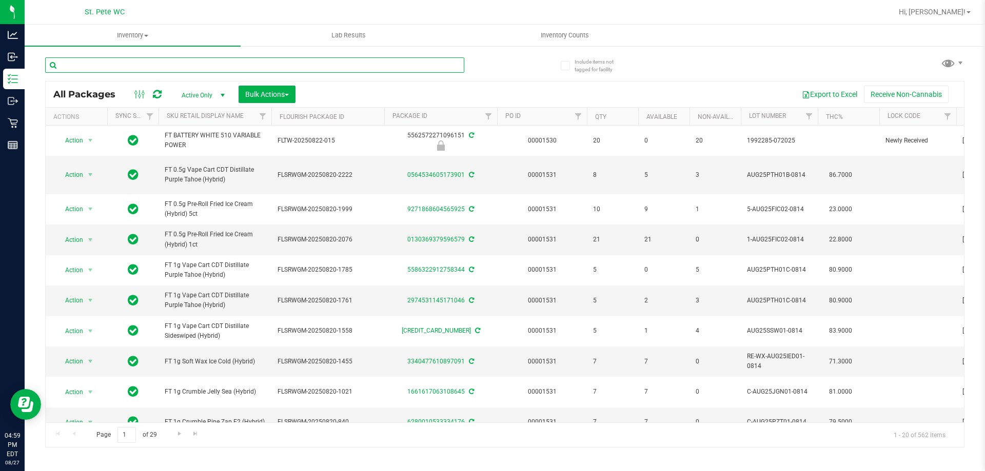
click at [312, 67] on input "text" at bounding box center [254, 64] width 419 height 15
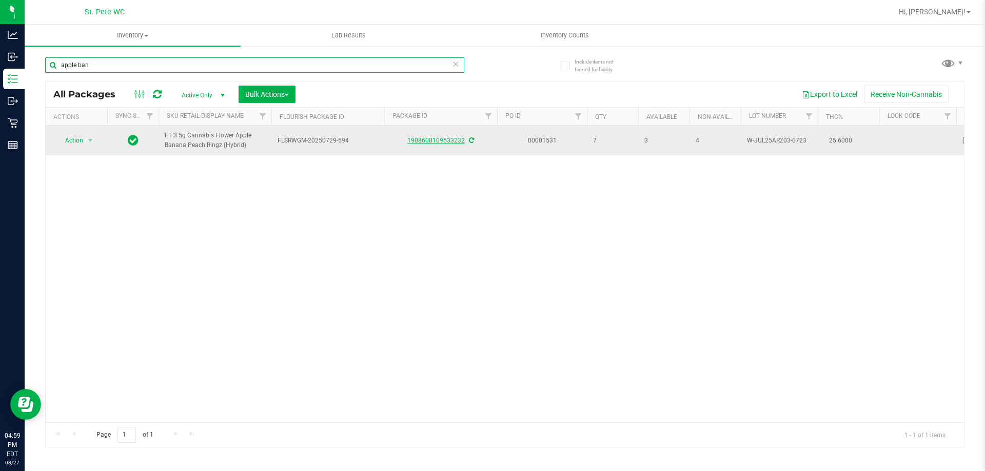
type input "apple ban"
click at [422, 137] on link "1908608109533232" at bounding box center [435, 140] width 57 height 7
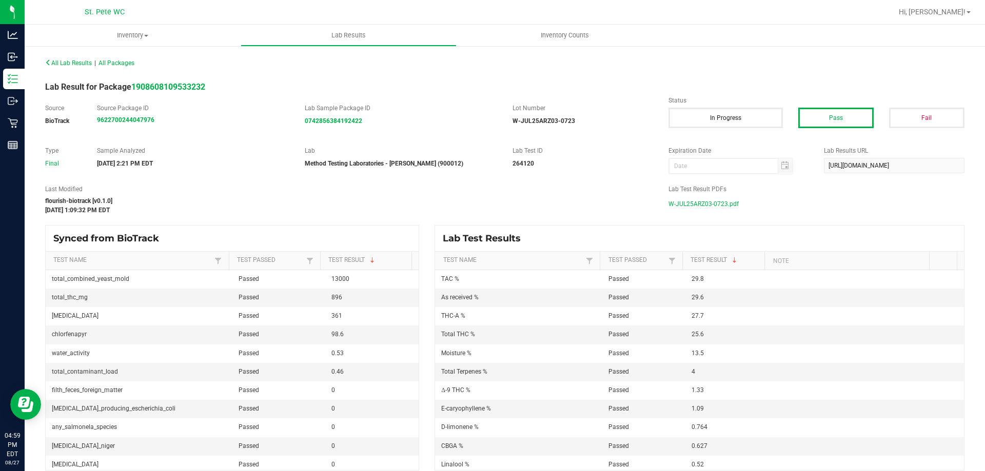
click at [491, 203] on span "W-JUL25ARZ03-0723.pdf" at bounding box center [703, 203] width 70 height 15
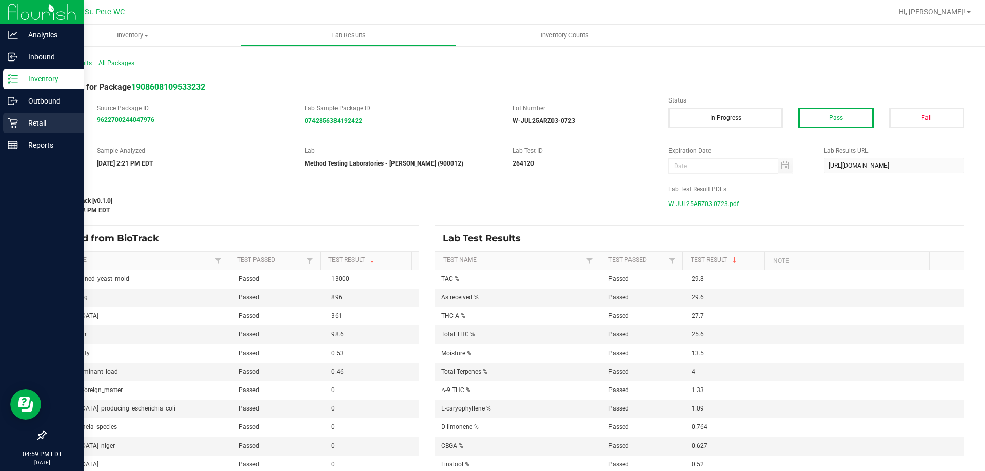
click at [20, 119] on p "Retail" at bounding box center [49, 123] width 62 height 12
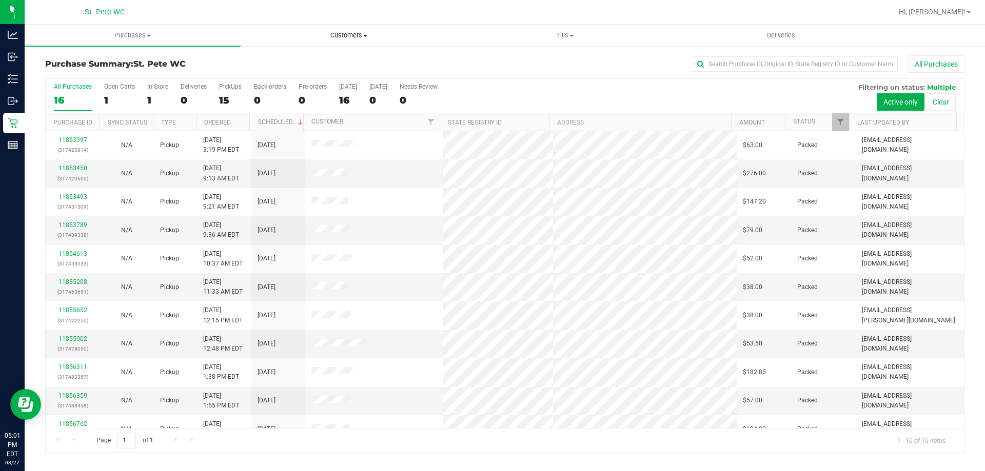
click at [343, 37] on span "Customers" at bounding box center [348, 35] width 215 height 9
click at [331, 64] on li "All customers" at bounding box center [349, 62] width 216 height 12
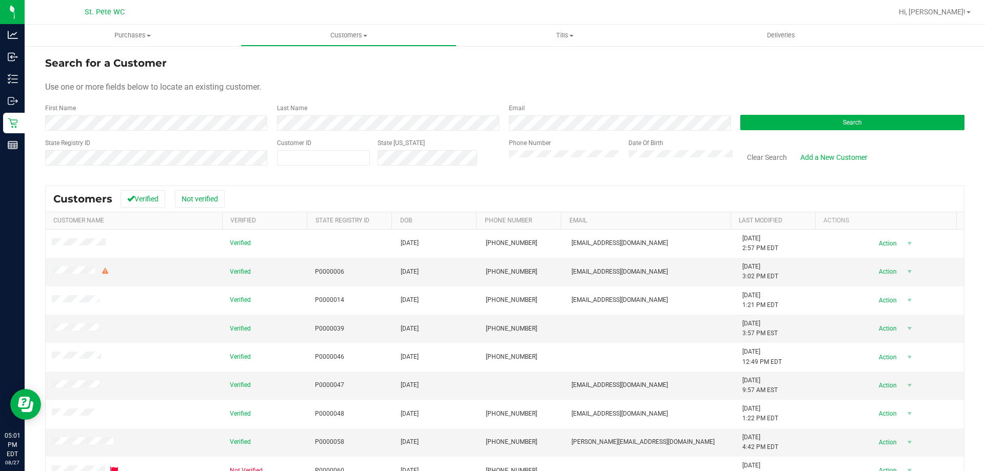
click at [491, 106] on div "Search" at bounding box center [848, 117] width 232 height 27
click at [491, 125] on button "Search" at bounding box center [852, 122] width 224 height 15
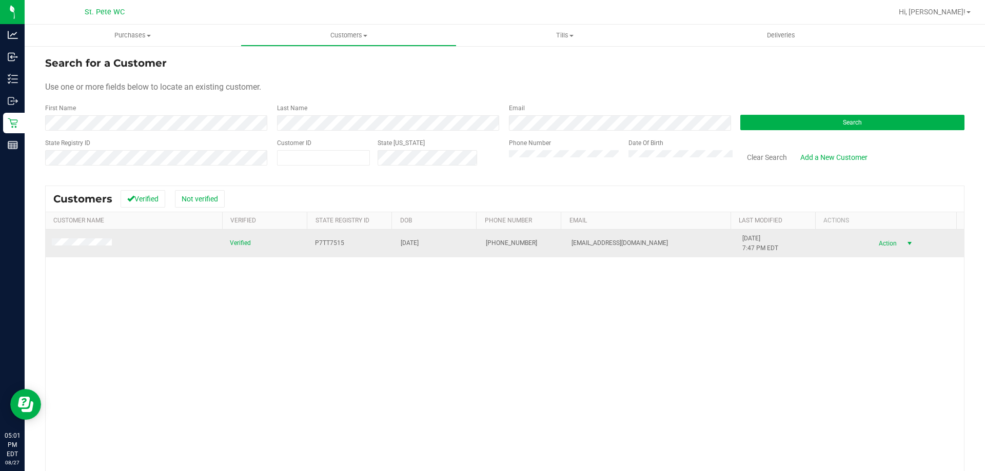
click at [491, 240] on span "Action" at bounding box center [885, 243] width 33 height 14
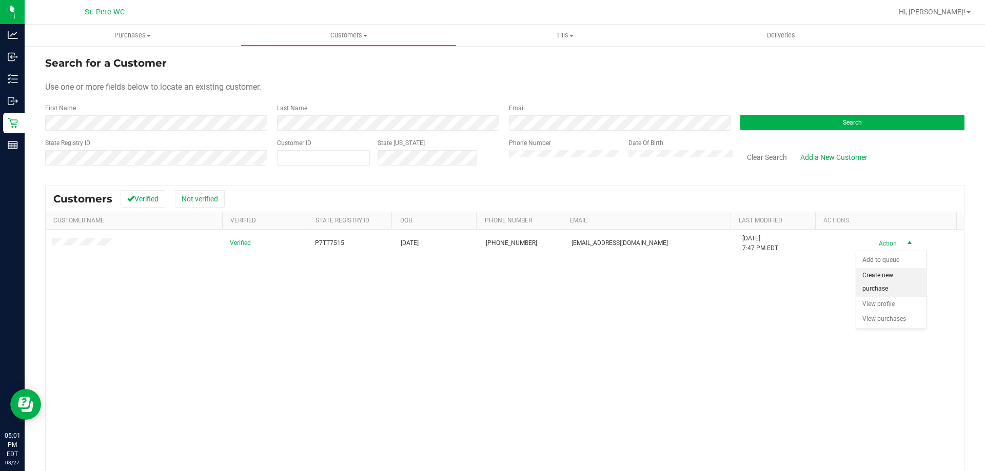
click at [491, 277] on li "Create new purchase" at bounding box center [891, 282] width 70 height 28
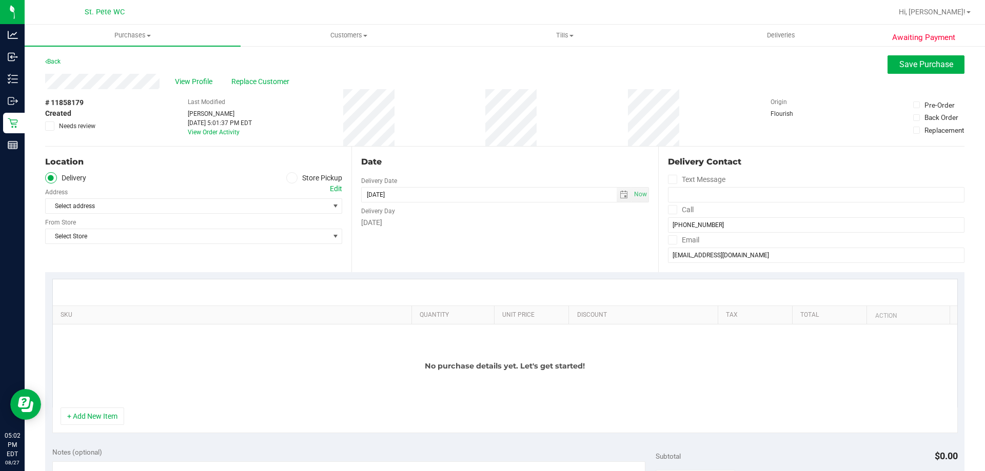
click at [286, 179] on span at bounding box center [292, 178] width 12 height 12
click at [297, 175] on label "Store Pickup" at bounding box center [314, 178] width 56 height 12
click at [0, 0] on input "Store Pickup" at bounding box center [0, 0] width 0 height 0
click at [260, 177] on ul "Delivery Store Pickup" at bounding box center [193, 178] width 297 height 12
click at [252, 211] on span "Select Store" at bounding box center [187, 206] width 283 height 14
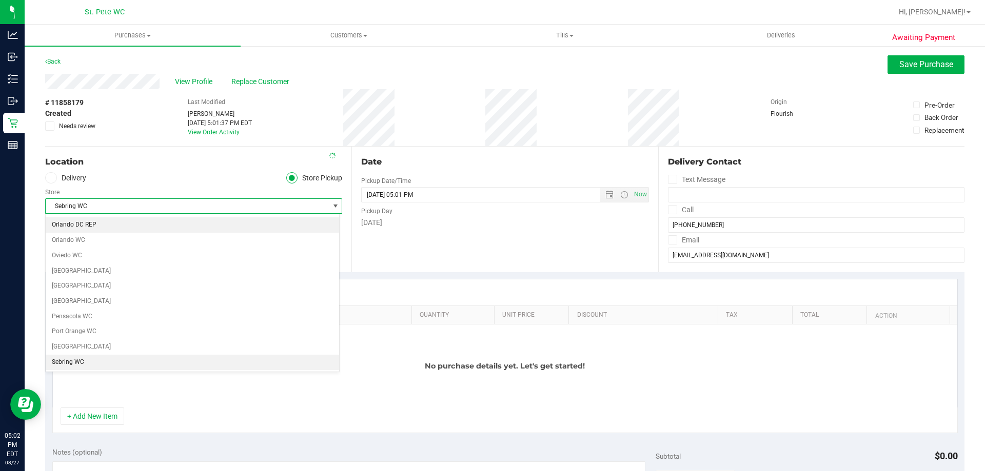
scroll to position [532, 0]
click at [78, 359] on li "St. Pete WC" at bounding box center [192, 361] width 293 height 15
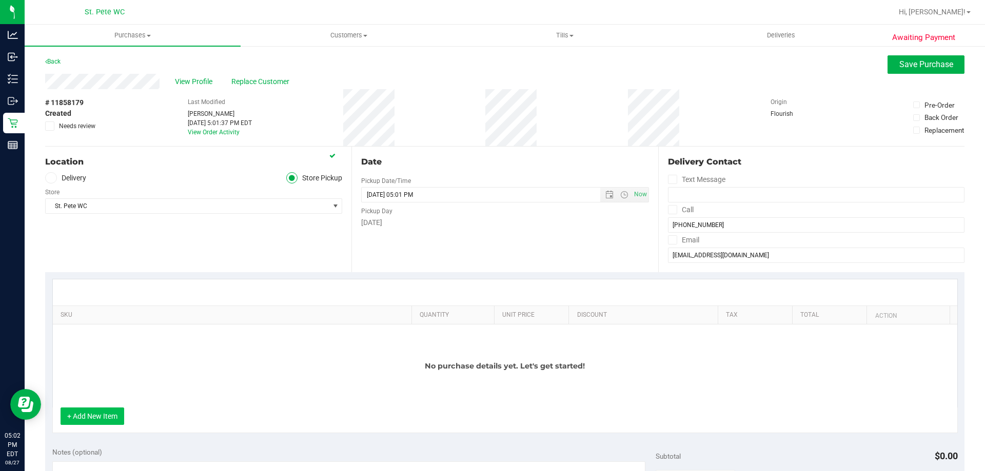
click at [100, 414] on button "+ Add New Item" at bounding box center [93, 416] width 64 height 17
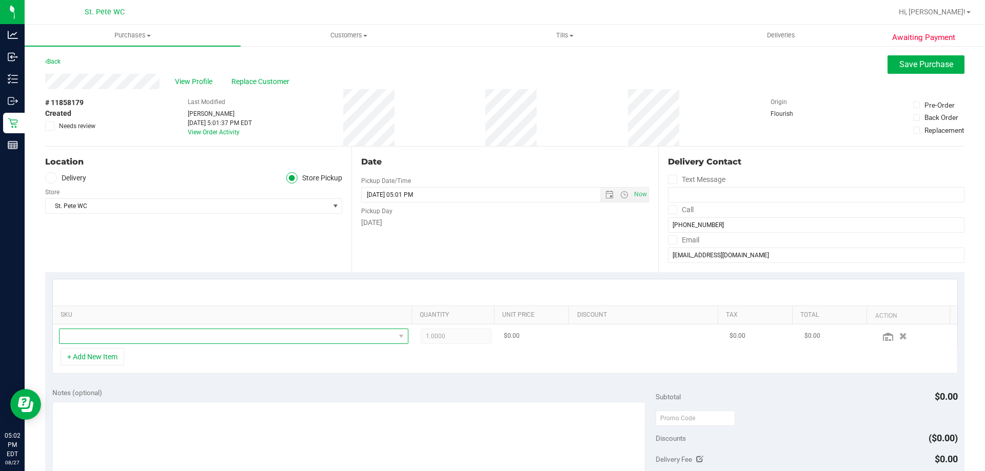
click at [184, 331] on span "NO DATA FOUND" at bounding box center [226, 336] width 335 height 14
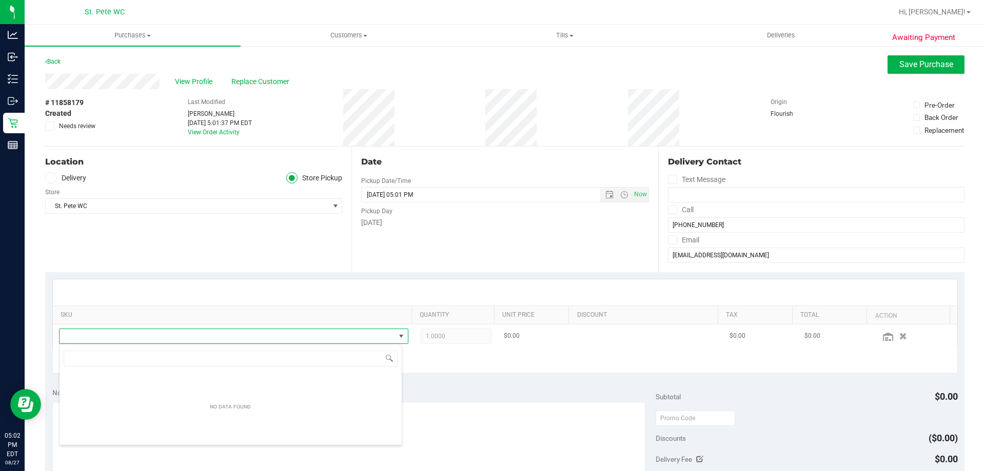
scroll to position [15, 340]
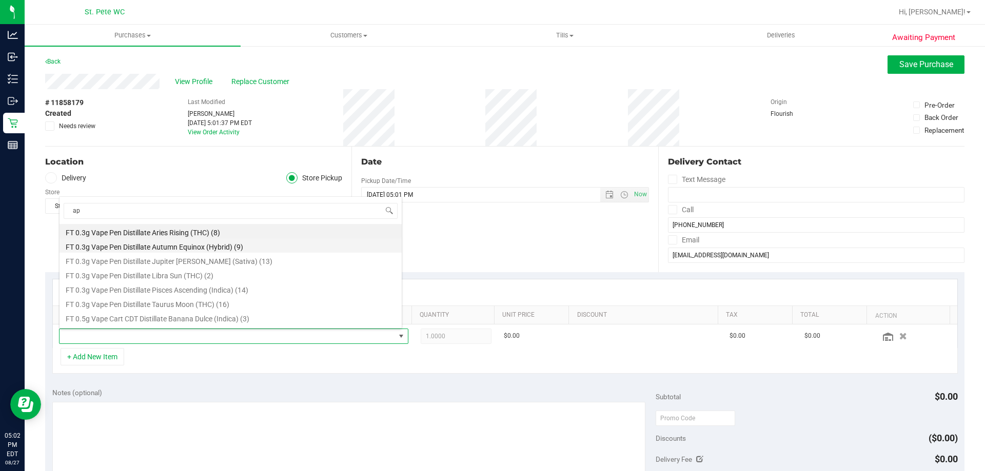
type input "app"
click at [221, 212] on input "app" at bounding box center [231, 211] width 334 height 16
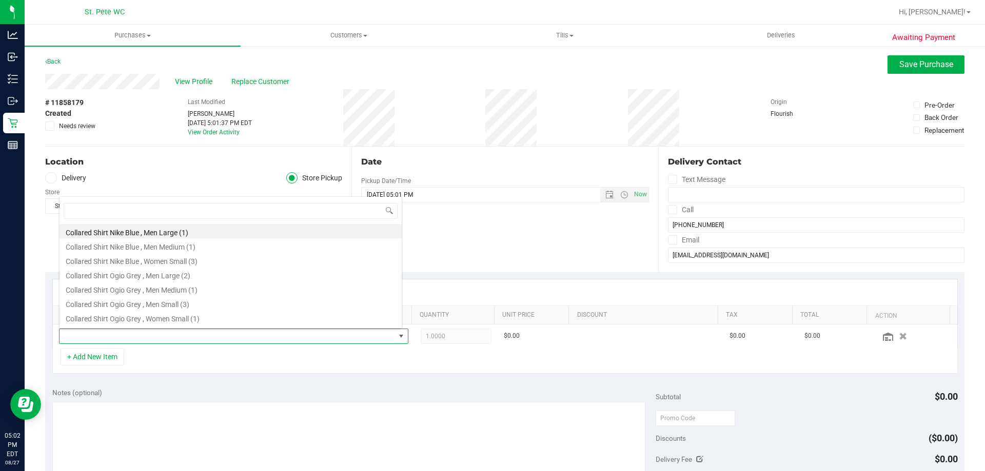
click at [178, 385] on div "Notes (optional) Subtotal $0.00 Discounts ($0.00) Delivery Fee $0.00 Sales Tax …" at bounding box center [504, 473] width 919 height 185
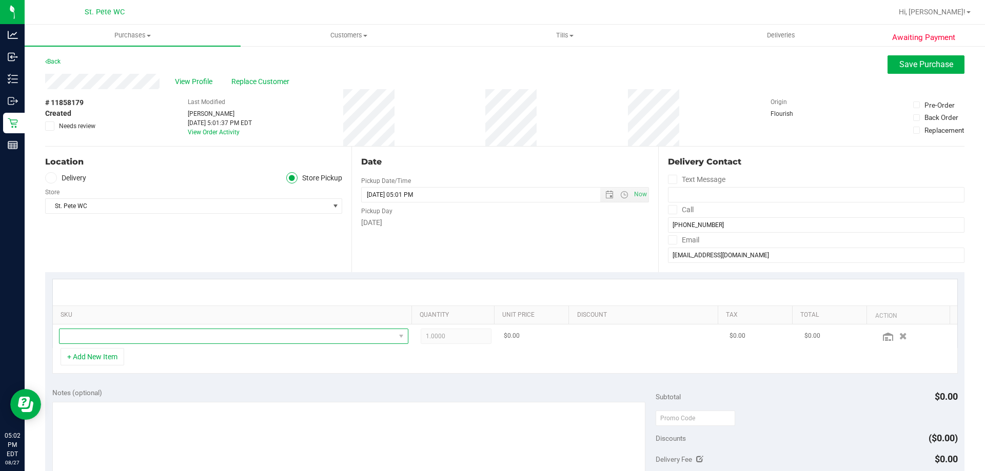
click at [172, 337] on span "NO DATA FOUND" at bounding box center [226, 336] width 335 height 14
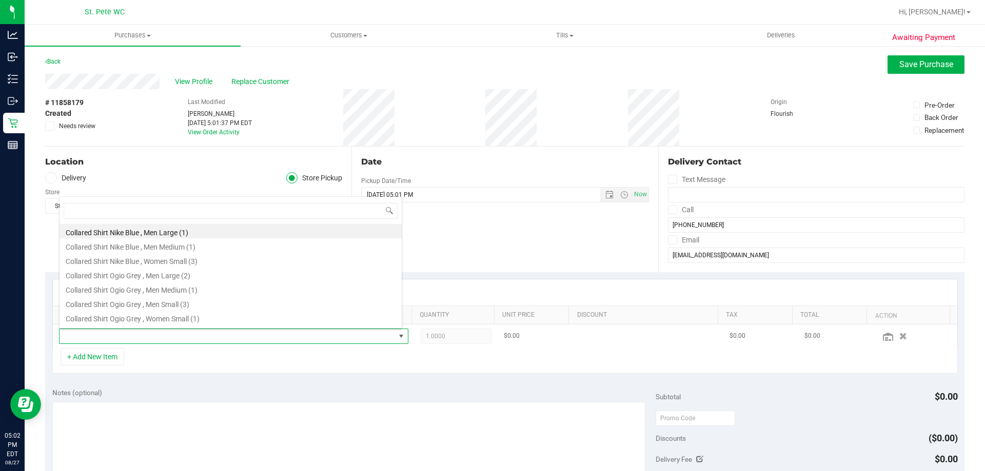
type input "a"
type input "peac"
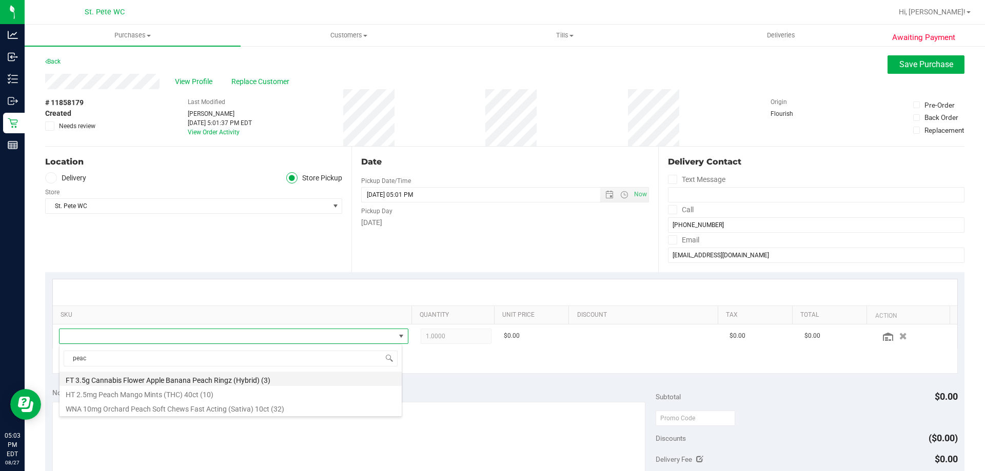
click at [201, 382] on li "FT 3.5g Cannabis Flower Apple Banana Peach Ringz (Hybrid) (3)" at bounding box center [230, 379] width 342 height 14
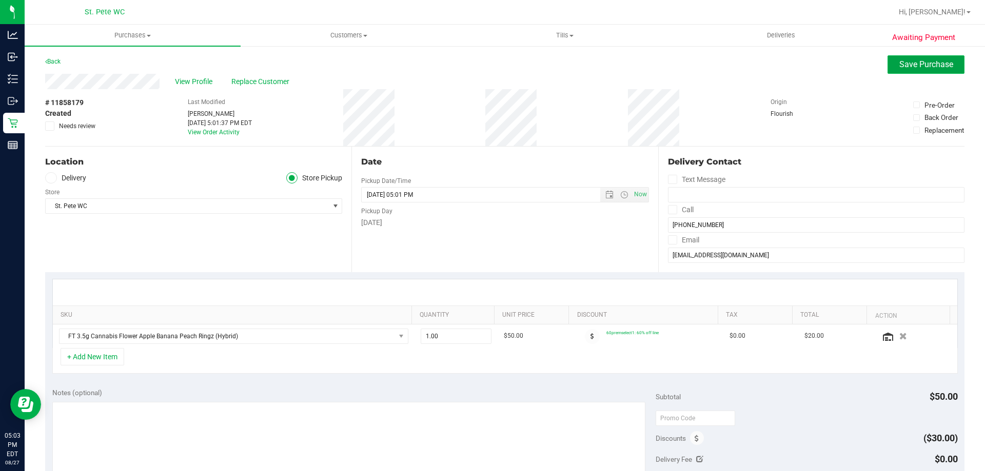
click at [491, 67] on span "Save Purchase" at bounding box center [926, 64] width 54 height 10
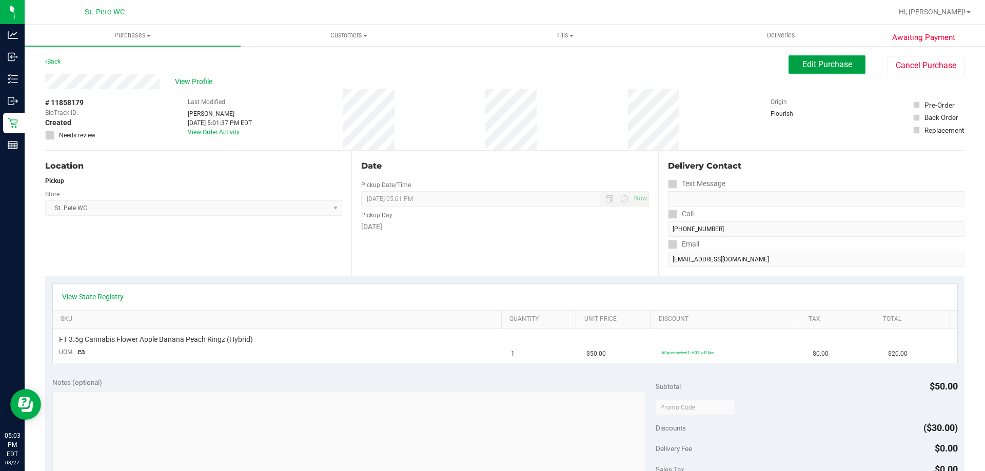
click at [491, 64] on span "Edit Purchase" at bounding box center [827, 64] width 50 height 10
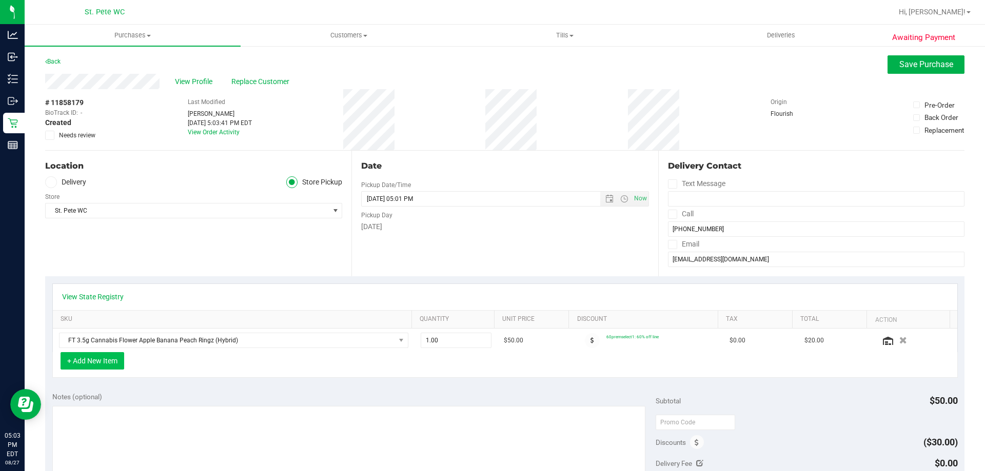
click at [100, 358] on button "+ Add New Item" at bounding box center [93, 360] width 64 height 17
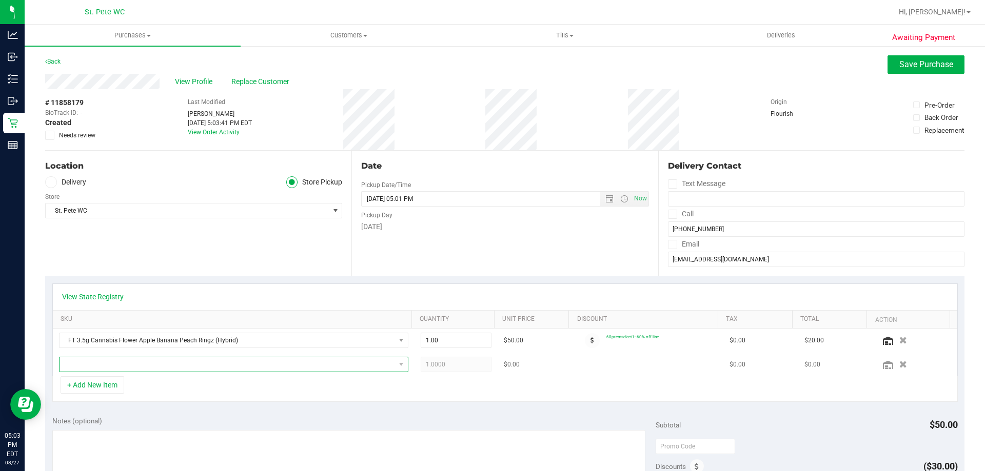
click at [135, 363] on span "NO DATA FOUND" at bounding box center [226, 364] width 335 height 14
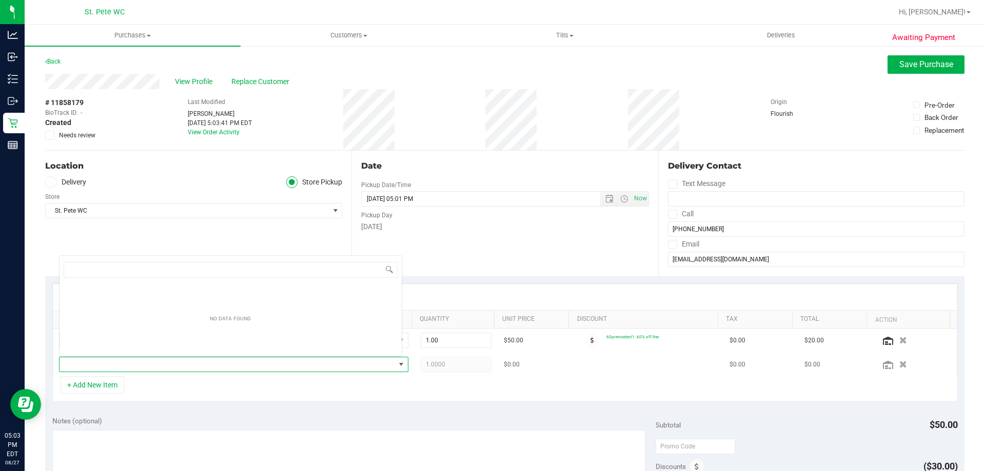
scroll to position [15, 340]
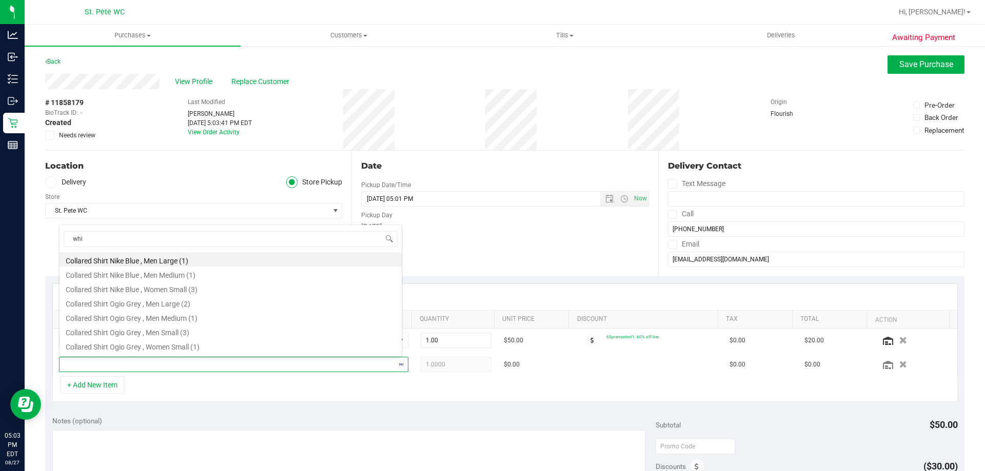
type input "whit"
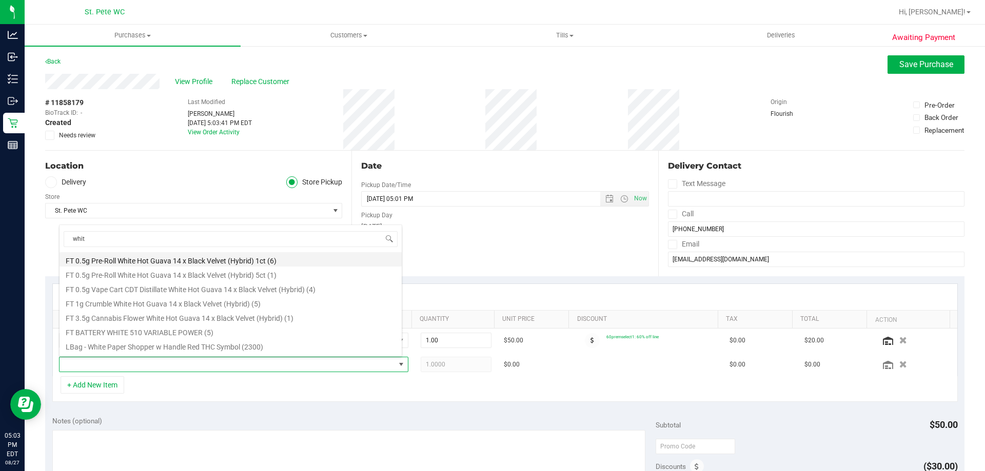
click at [209, 257] on li "FT 0.5g Pre-Roll White Hot Guava 14 x Black Velvet (Hybrid) 1ct (6)" at bounding box center [230, 259] width 342 height 14
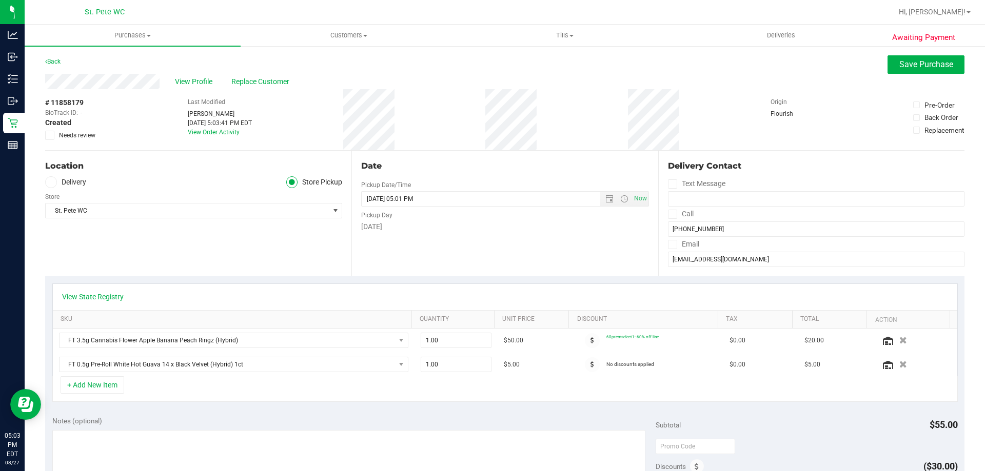
click at [215, 389] on div "+ Add New Item" at bounding box center [504, 389] width 905 height 26
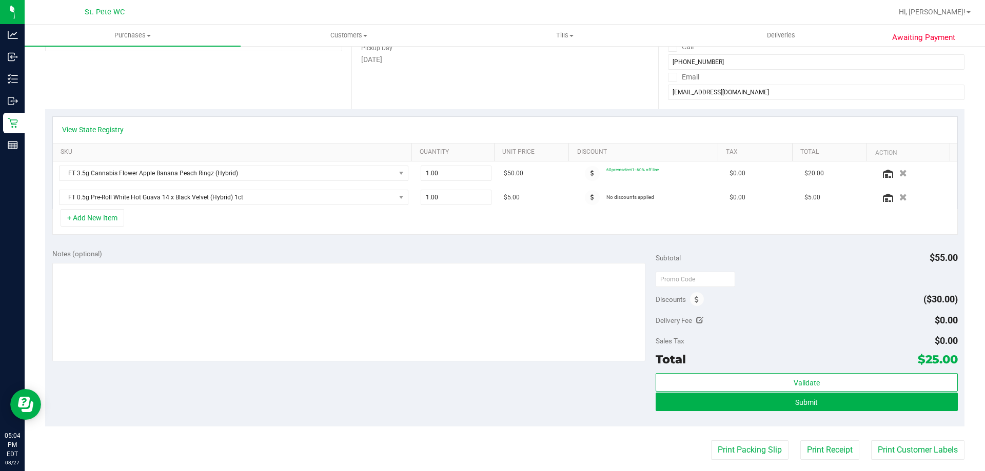
scroll to position [205, 0]
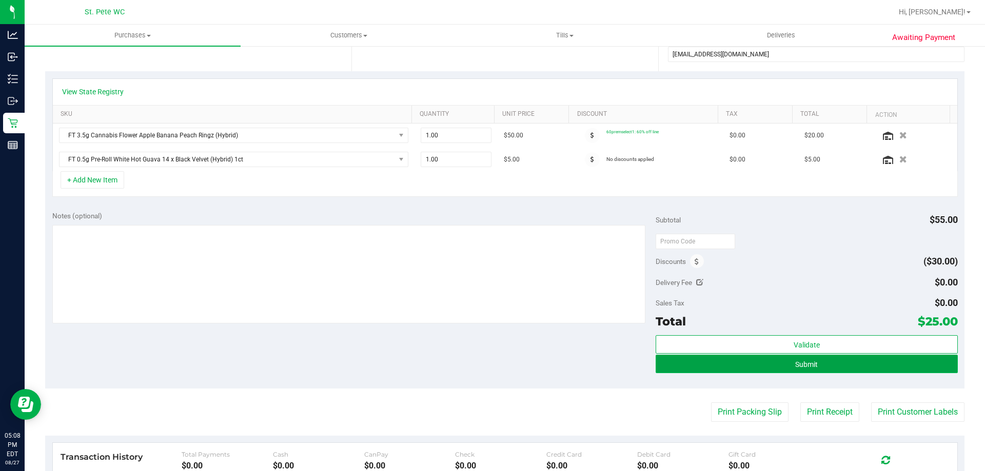
click at [491, 360] on button "Submit" at bounding box center [806, 364] width 302 height 18
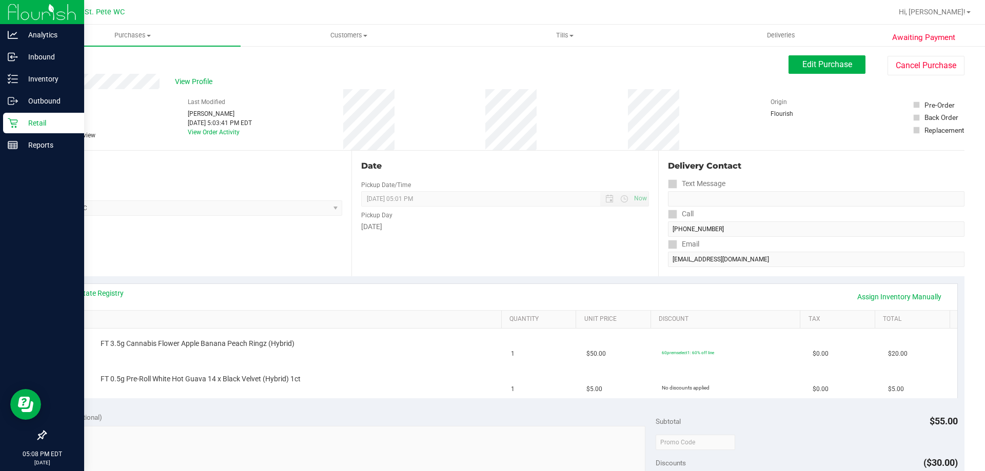
click at [19, 121] on p "Retail" at bounding box center [49, 123] width 62 height 12
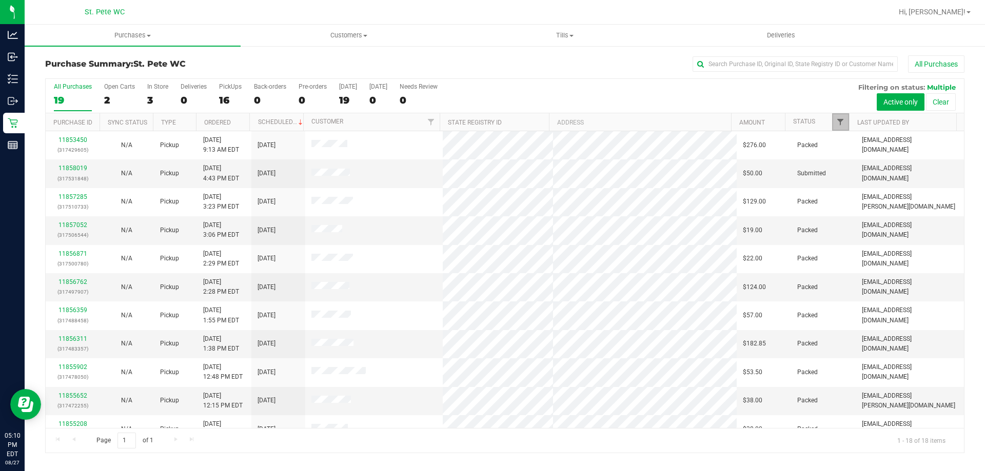
click at [491, 125] on span "Filter" at bounding box center [840, 122] width 8 height 8
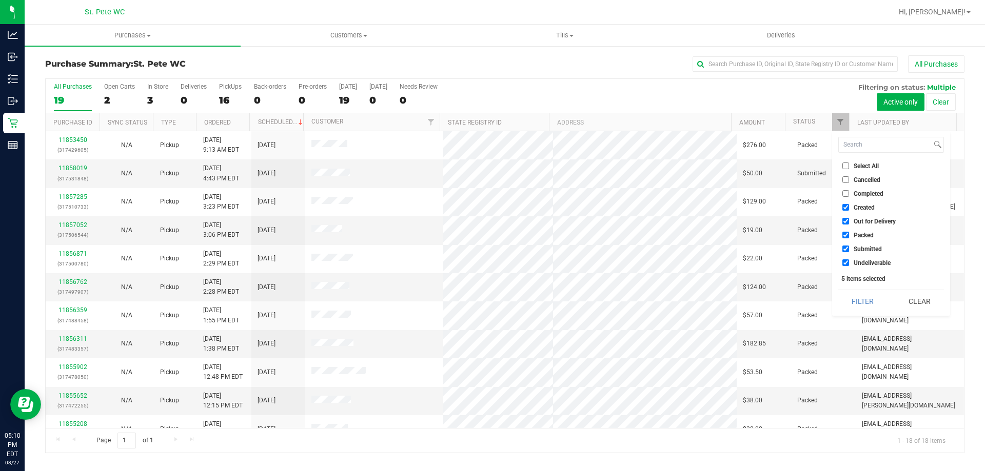
click at [491, 210] on span "Created" at bounding box center [863, 208] width 21 height 6
click at [491, 210] on input "Created" at bounding box center [845, 207] width 7 height 7
checkbox input "false"
click at [491, 219] on span "Out for Delivery" at bounding box center [874, 221] width 42 height 6
click at [491, 238] on span "Packed" at bounding box center [863, 235] width 20 height 6
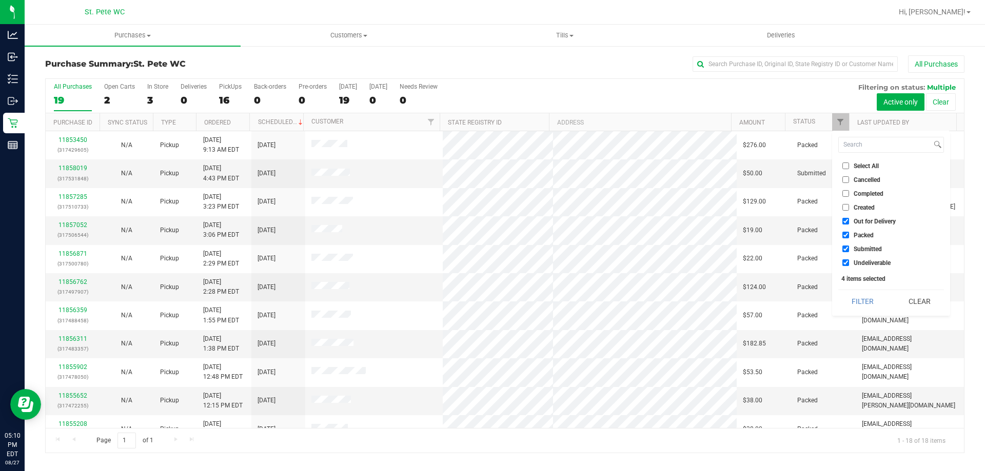
click at [491, 238] on input "Packed" at bounding box center [845, 235] width 7 height 7
checkbox input "false"
click at [491, 260] on span "Undeliverable" at bounding box center [871, 263] width 37 height 6
click at [491, 260] on input "Undeliverable" at bounding box center [845, 263] width 7 height 7
checkbox input "false"
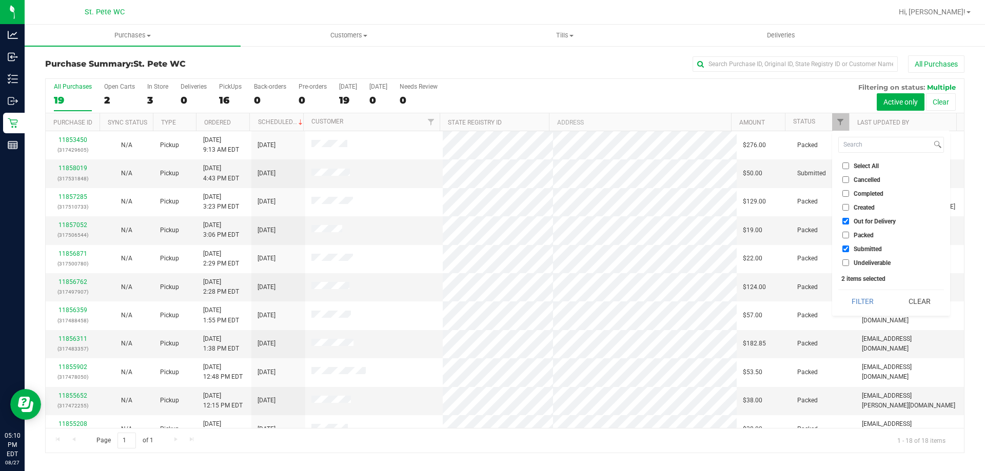
click at [491, 217] on li "Out for Delivery" at bounding box center [891, 221] width 106 height 11
click at [491, 222] on span "Out for Delivery" at bounding box center [874, 221] width 42 height 6
click at [491, 222] on input "Out for Delivery" at bounding box center [845, 221] width 7 height 7
checkbox input "false"
click at [491, 304] on button "Filter" at bounding box center [862, 301] width 49 height 23
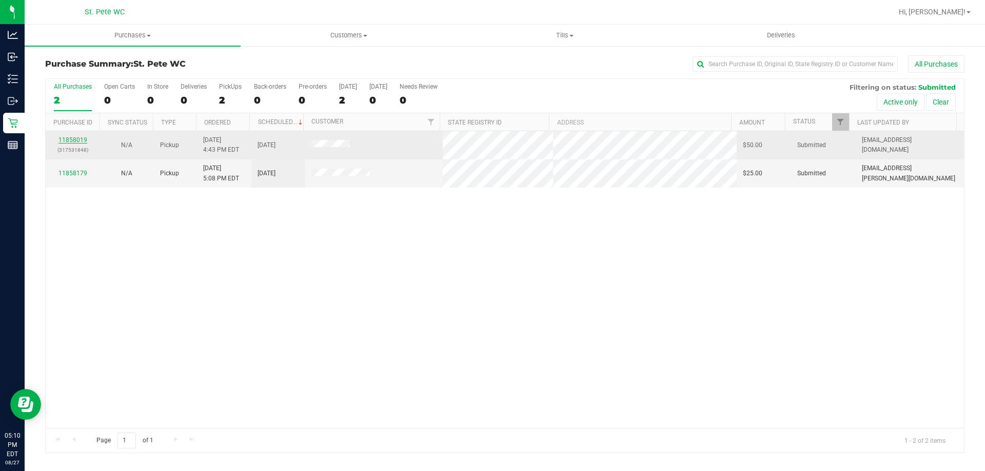
click at [74, 143] on link "11858019" at bounding box center [72, 139] width 29 height 7
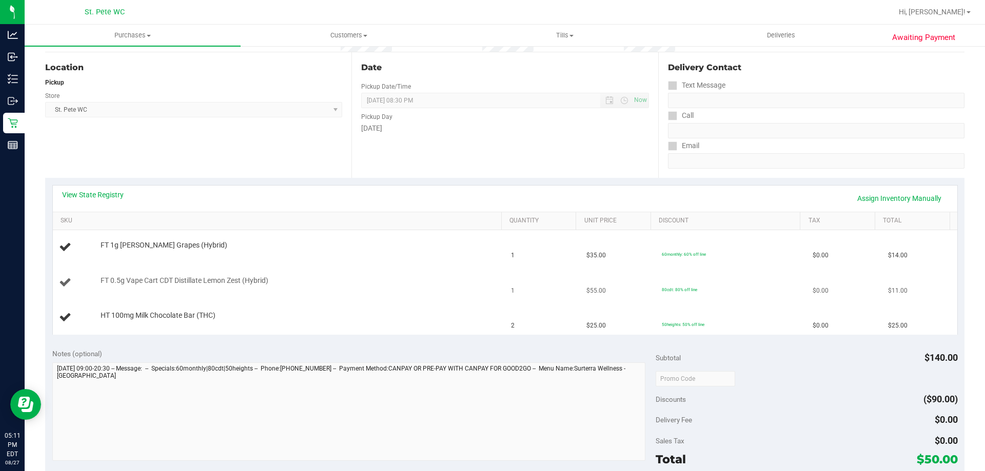
scroll to position [103, 0]
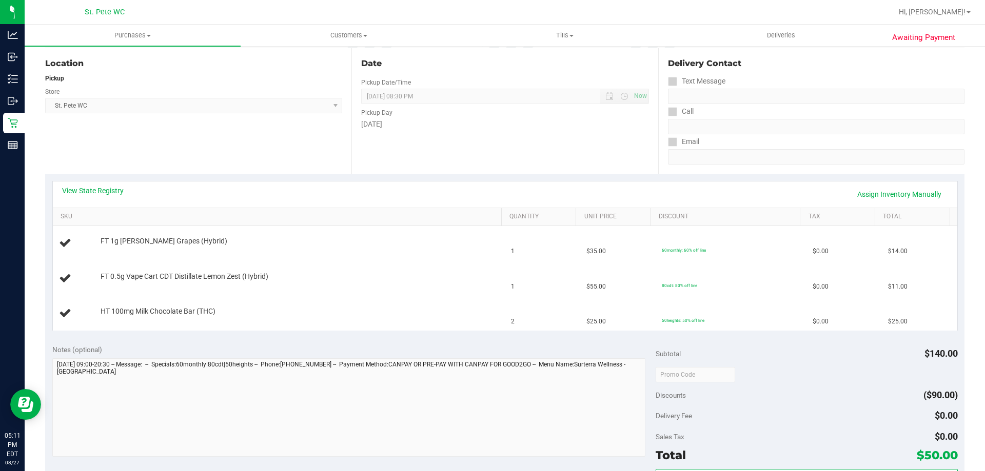
click at [84, 196] on div "View State Registry Assign Inventory Manually" at bounding box center [505, 194] width 886 height 17
click at [98, 193] on link "View State Registry" at bounding box center [93, 191] width 62 height 10
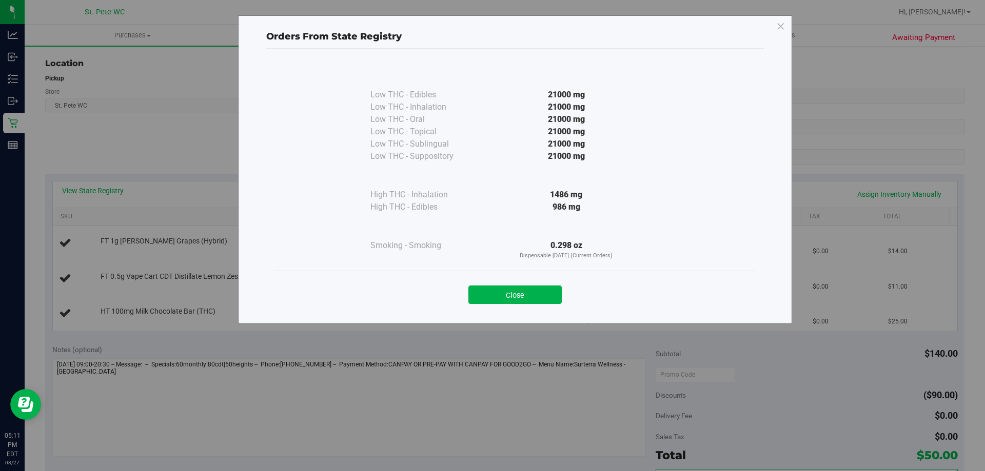
click at [491, 308] on div "Close" at bounding box center [515, 292] width 482 height 42
click at [491, 300] on button "Close" at bounding box center [514, 295] width 93 height 18
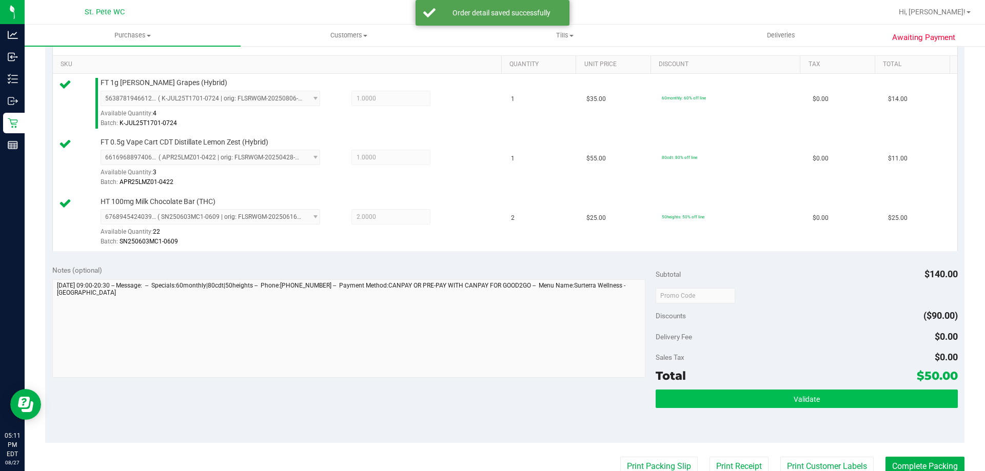
scroll to position [359, 0]
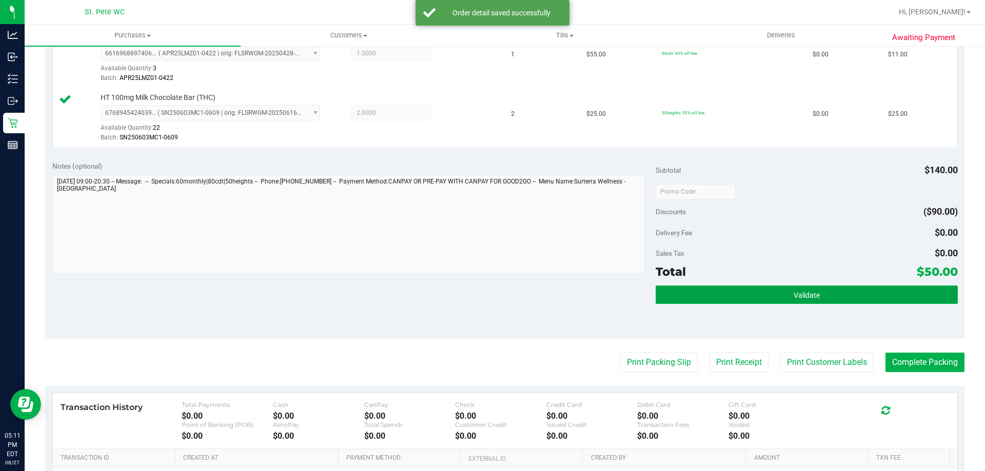
click at [491, 303] on button "Validate" at bounding box center [806, 295] width 302 height 18
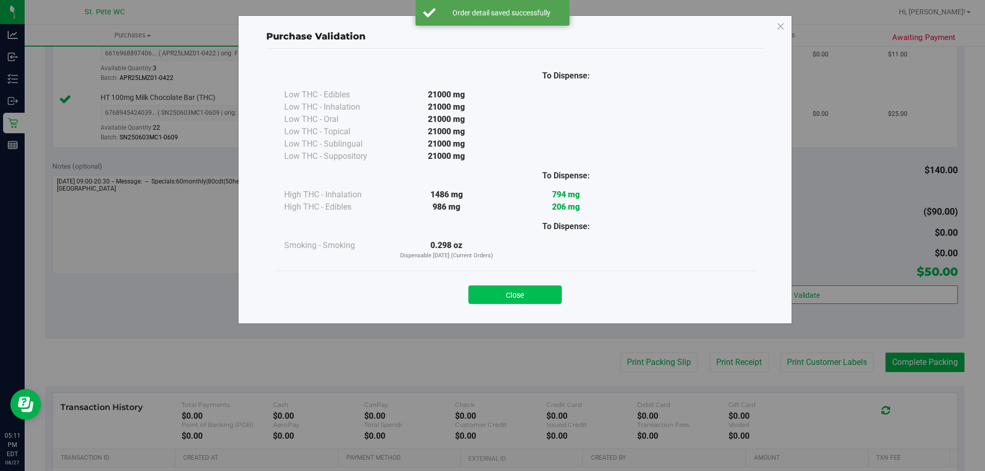
click at [491, 288] on button "Close" at bounding box center [514, 295] width 93 height 18
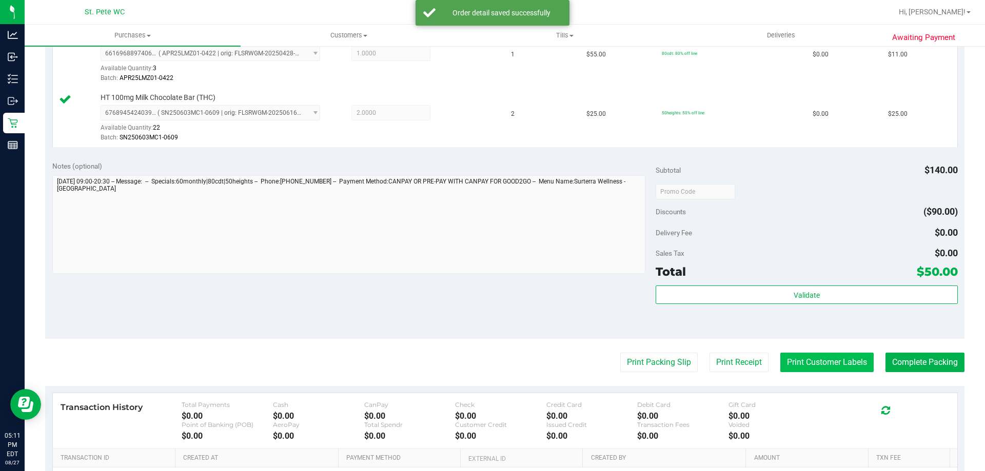
click at [491, 357] on button "Print Customer Labels" at bounding box center [826, 362] width 93 height 19
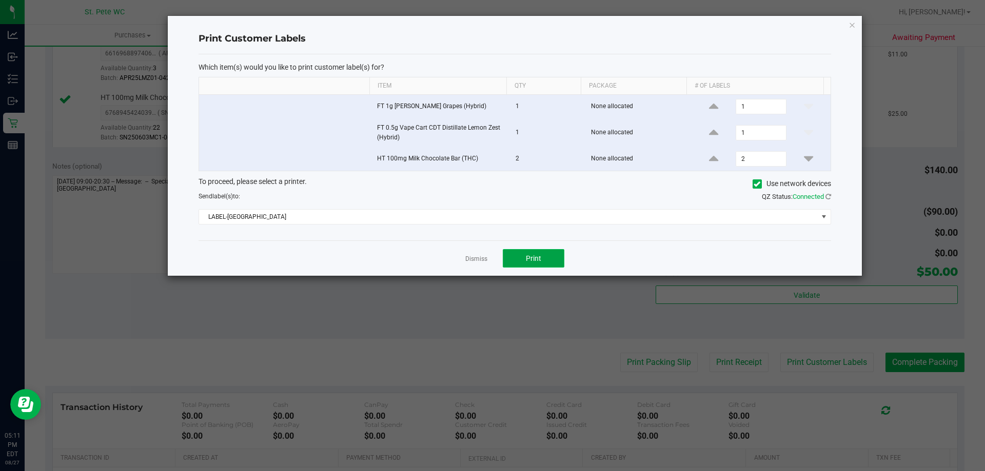
click at [491, 256] on span "Print" at bounding box center [533, 258] width 15 height 8
click at [491, 29] on icon "button" at bounding box center [851, 24] width 7 height 12
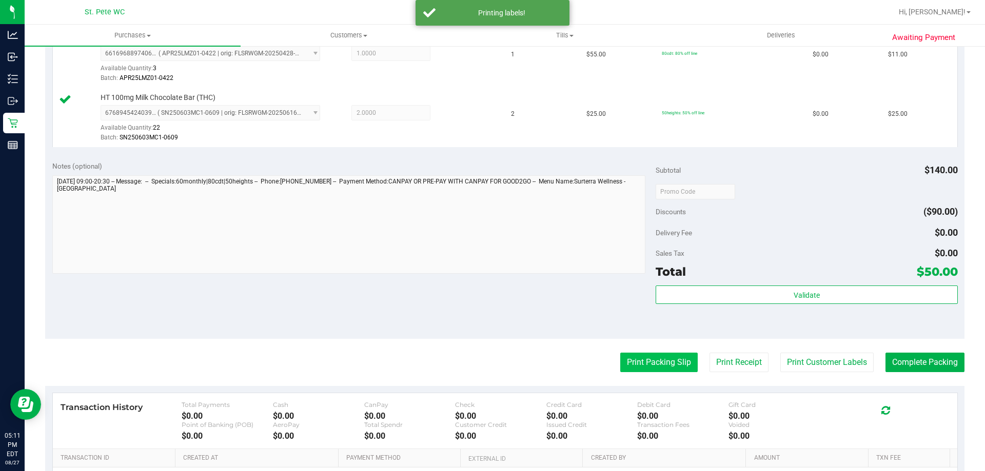
click at [491, 360] on button "Print Packing Slip" at bounding box center [658, 362] width 77 height 19
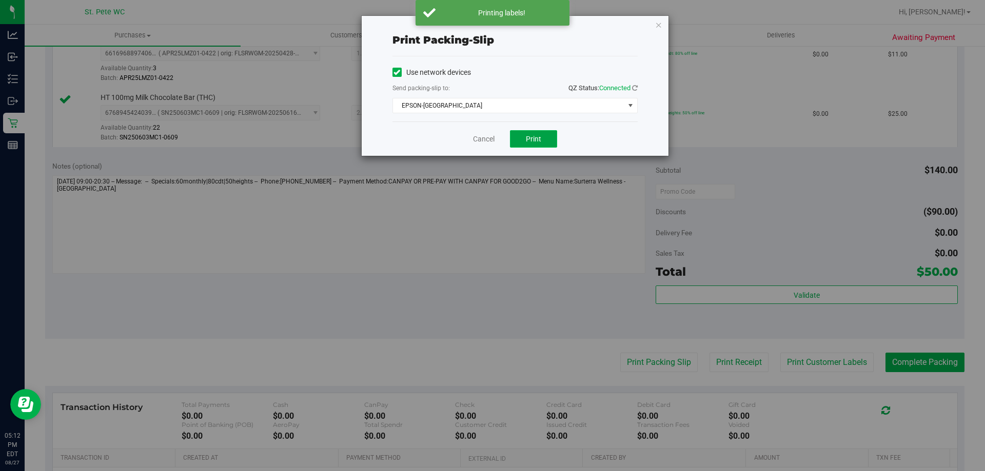
click at [491, 138] on button "Print" at bounding box center [533, 138] width 47 height 17
click at [491, 19] on icon "button" at bounding box center [658, 24] width 7 height 12
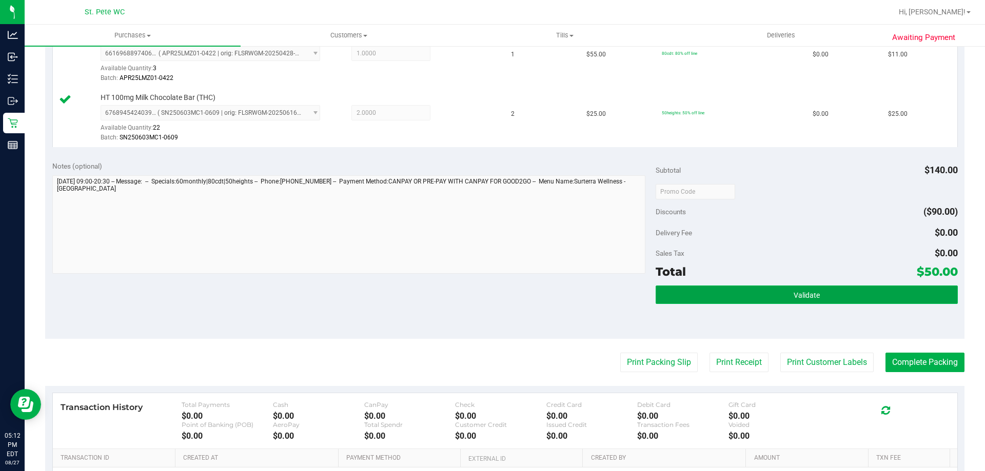
click at [491, 288] on button "Validate" at bounding box center [806, 295] width 302 height 18
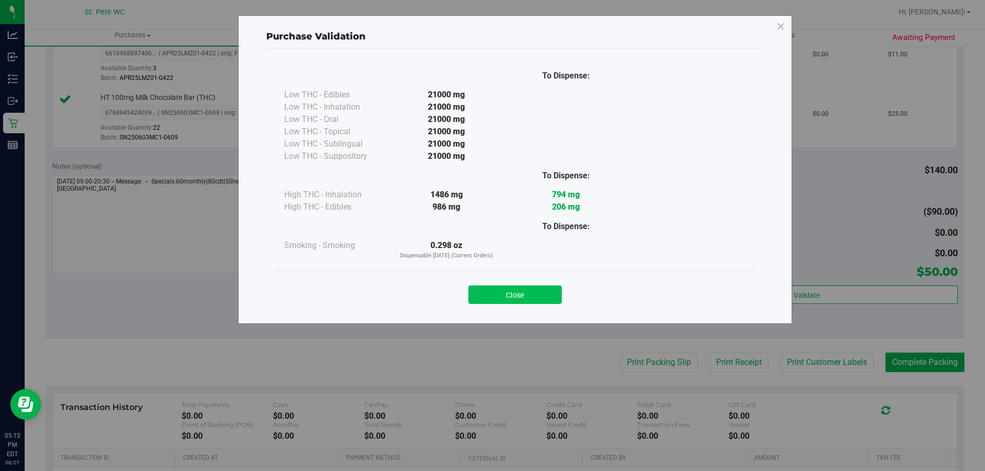
click at [491, 290] on button "Close" at bounding box center [514, 295] width 93 height 18
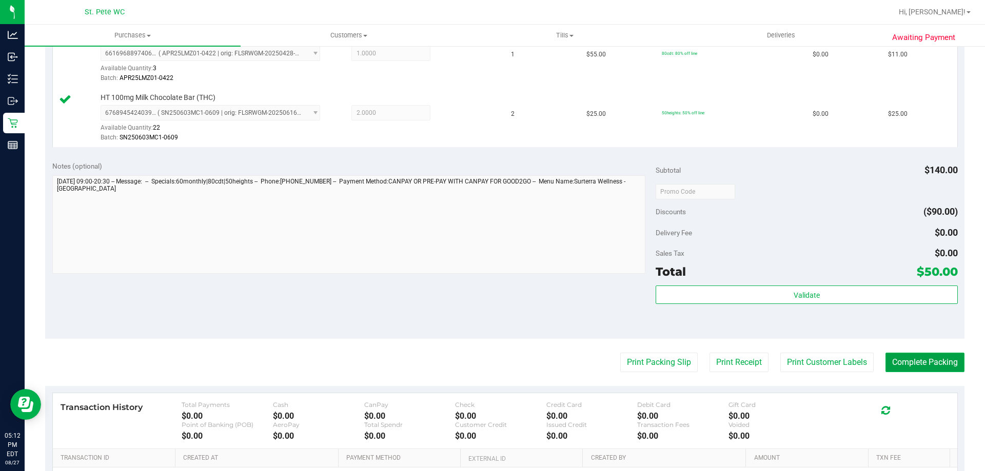
click at [491, 359] on button "Complete Packing" at bounding box center [924, 362] width 79 height 19
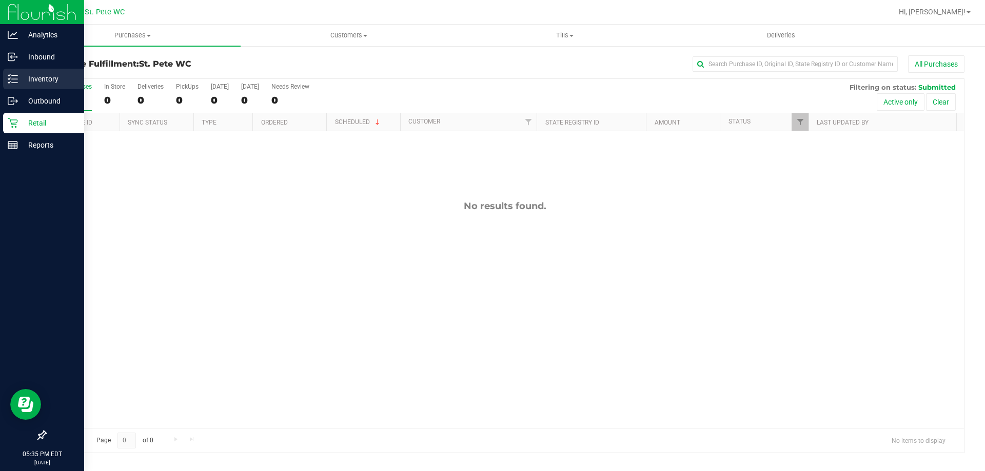
click at [15, 83] on line at bounding box center [15, 83] width 6 height 0
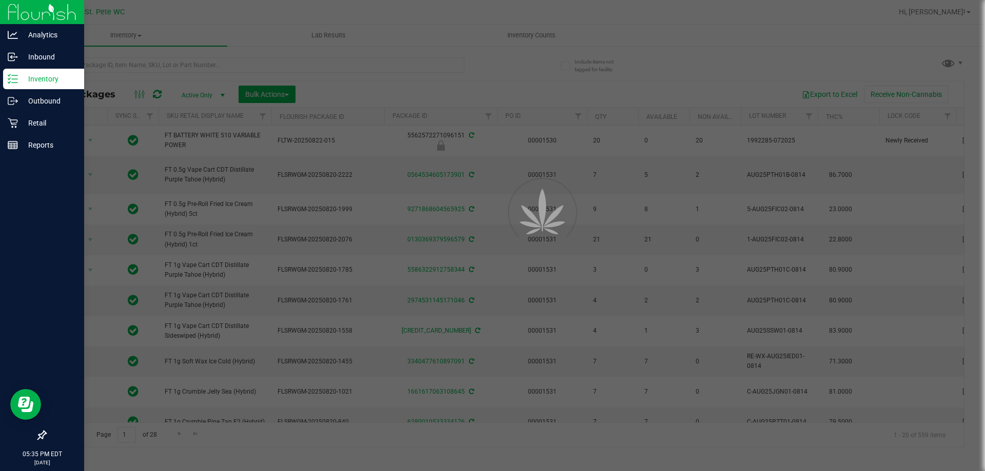
click at [232, 62] on div at bounding box center [492, 235] width 985 height 471
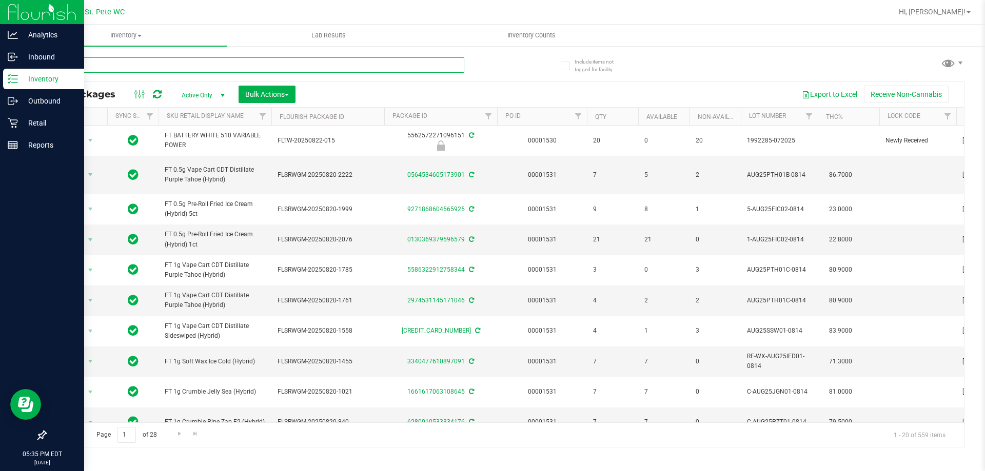
click at [277, 66] on input "text" at bounding box center [254, 64] width 419 height 15
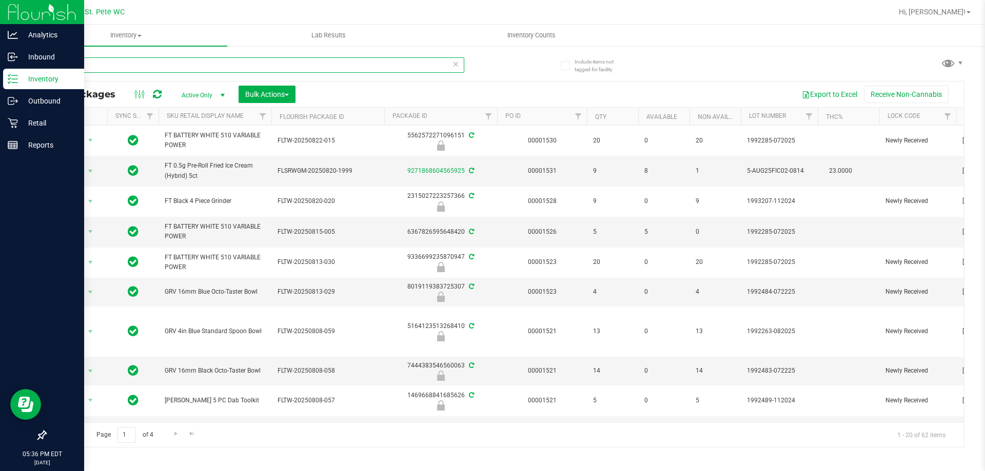
click at [207, 68] on input "199" at bounding box center [254, 64] width 419 height 15
type input "dream"
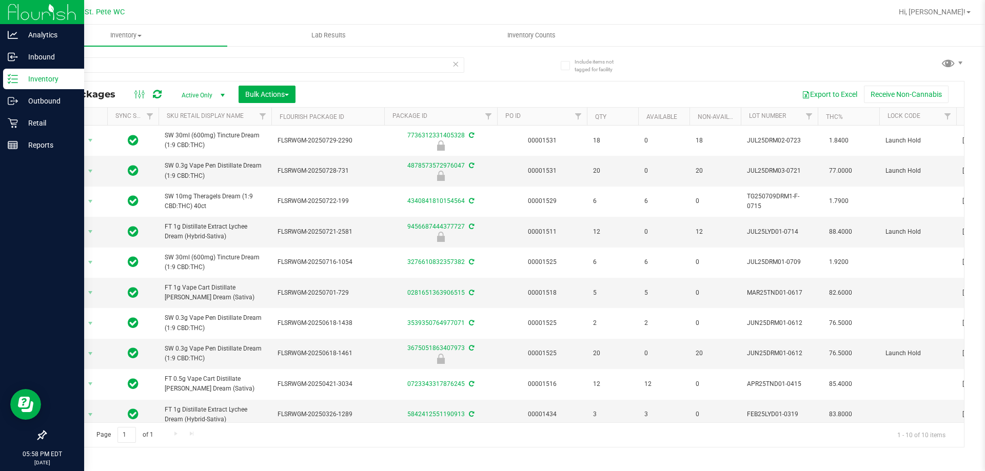
drag, startPoint x: 816, startPoint y: 0, endPoint x: 879, endPoint y: 15, distance: 64.4
click at [491, 48] on div "dream All Packages Active Only Active Only Lab Samples Locked All External Inte…" at bounding box center [504, 248] width 919 height 400
click at [491, 19] on div "Hi, Casey! Print Settings Help Docs Support Your Profile Sign Out" at bounding box center [934, 12] width 80 height 18
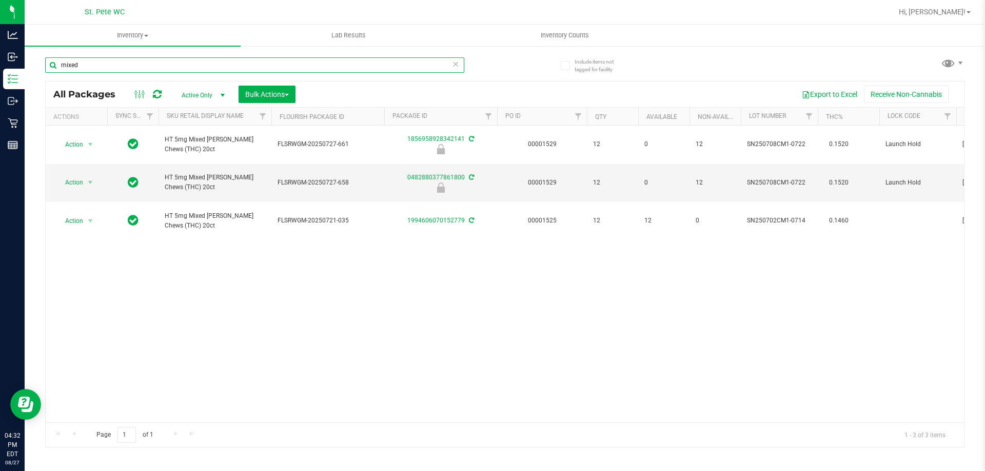
click at [162, 70] on input "mixed" at bounding box center [254, 64] width 419 height 15
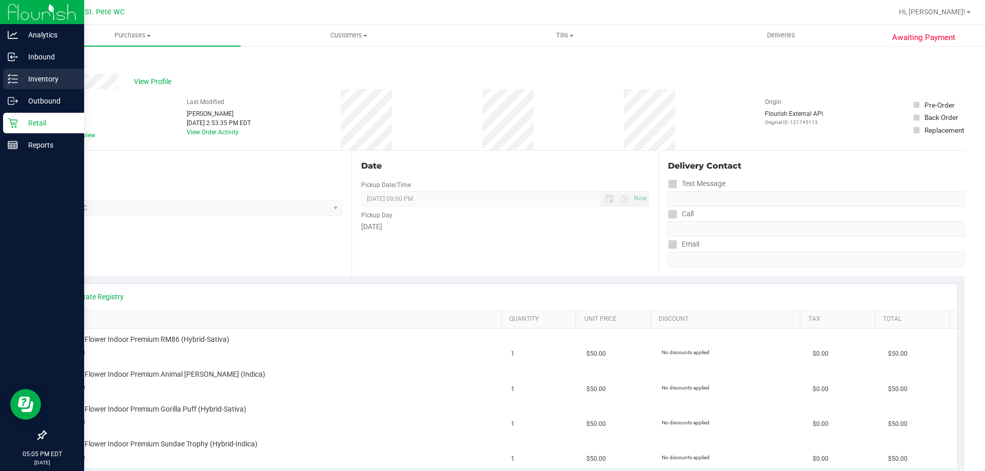
click at [15, 82] on icon at bounding box center [13, 79] width 10 height 10
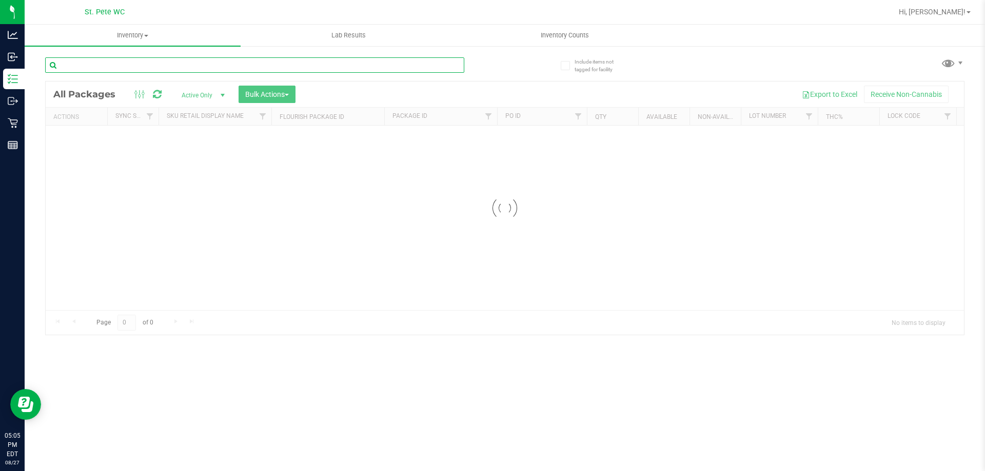
click at [113, 67] on input "text" at bounding box center [254, 64] width 419 height 15
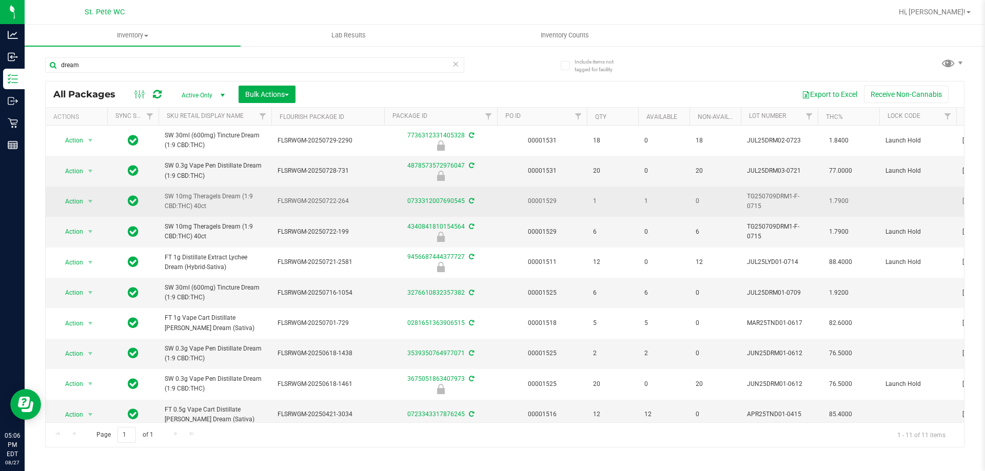
drag, startPoint x: 210, startPoint y: 207, endPoint x: 165, endPoint y: 197, distance: 46.2
click at [165, 197] on span "SW 10mg Theragels Dream (1:9 CBD:THC) 40ct" at bounding box center [215, 201] width 101 height 19
copy span "SW 10mg Theragels Dream (1:9 CBD:THC) 40ct"
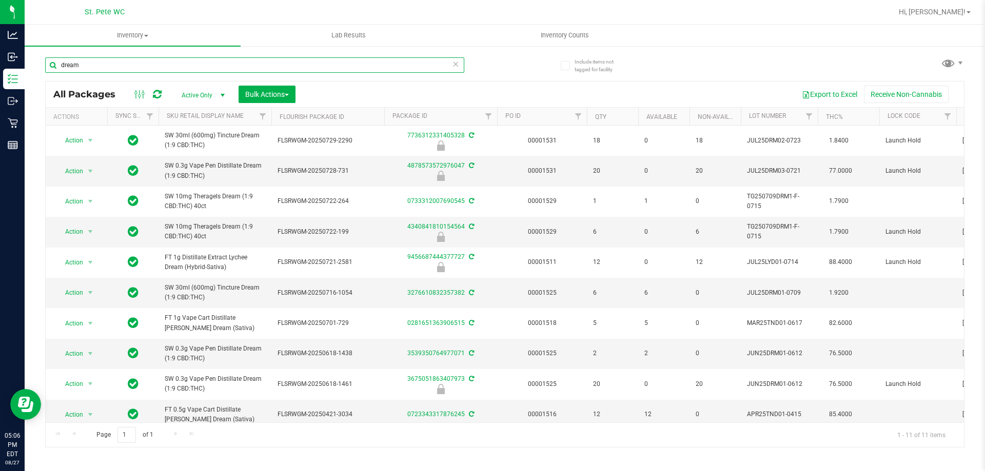
click at [116, 64] on input "dream" at bounding box center [254, 64] width 419 height 15
paste input "SW 10mg Theragels Dream (1:9 CBD:THC) 40ct"
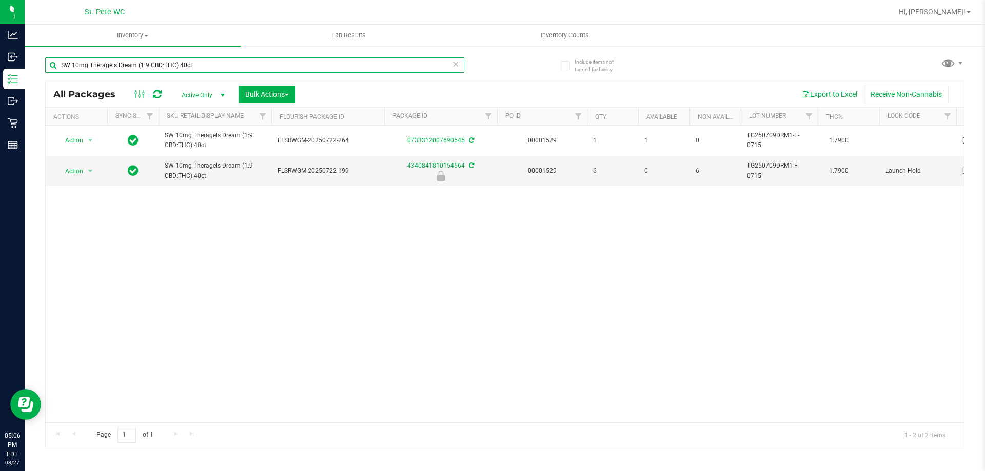
type input "SW 10mg Theragels Dream (1:9 CBD:THC) 40ct"
click at [68, 167] on span "Action" at bounding box center [70, 171] width 28 height 14
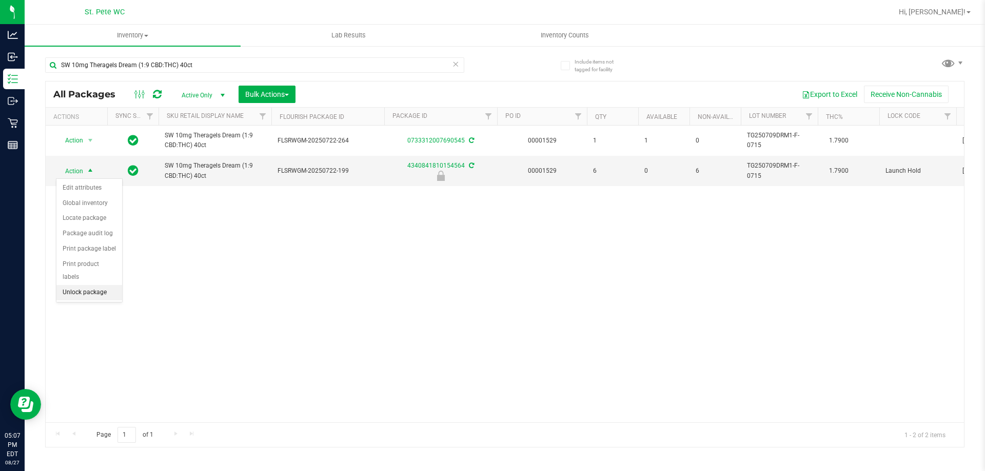
click at [100, 285] on li "Unlock package" at bounding box center [89, 292] width 66 height 15
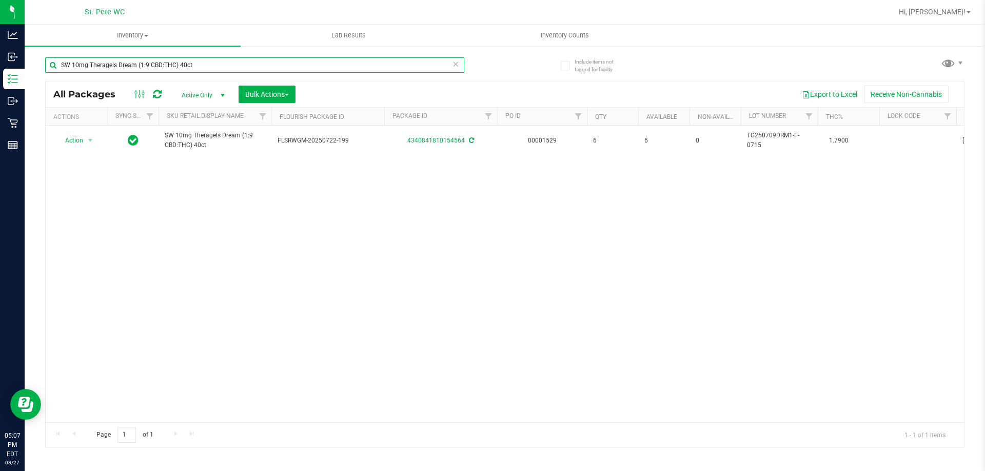
click at [344, 68] on input "SW 10mg Theragels Dream (1:9 CBD:THC) 40ct" at bounding box center [254, 64] width 419 height 15
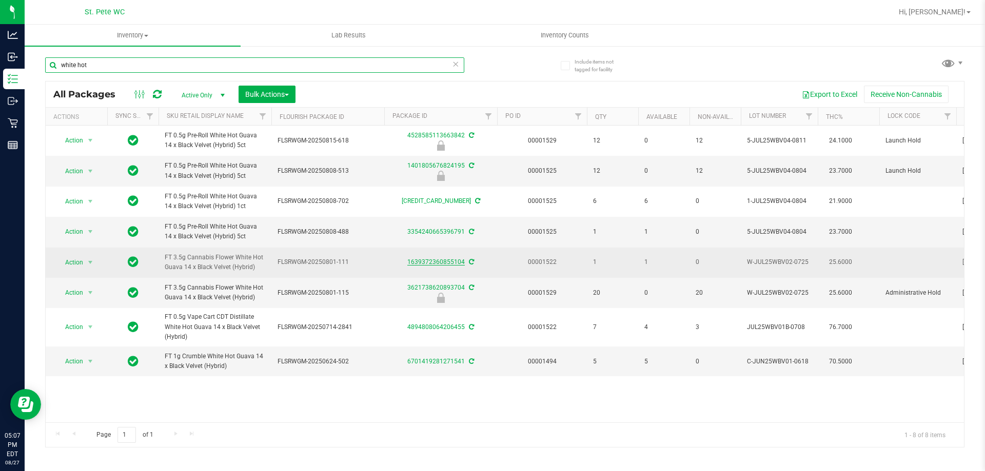
type input "white hot"
click at [433, 261] on link "1639372360855104" at bounding box center [435, 261] width 57 height 7
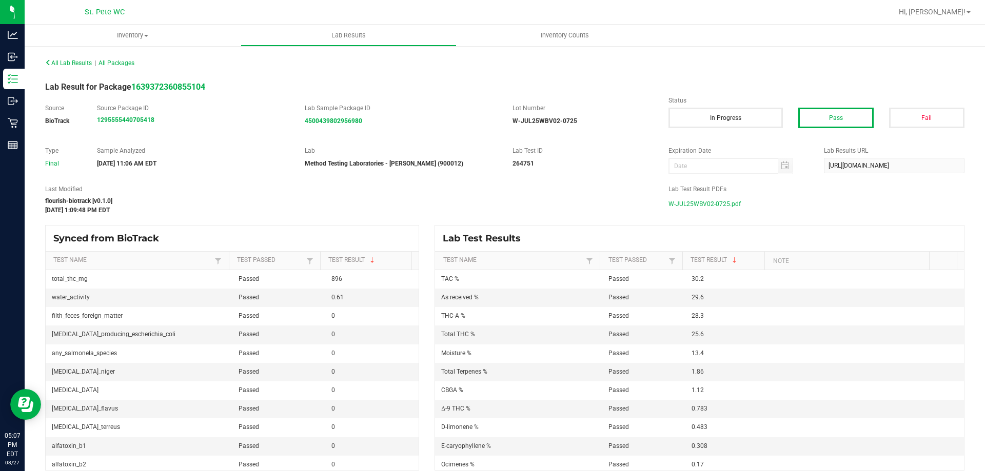
click at [716, 202] on span "W-JUL25WBV02-0725.pdf" at bounding box center [704, 203] width 72 height 15
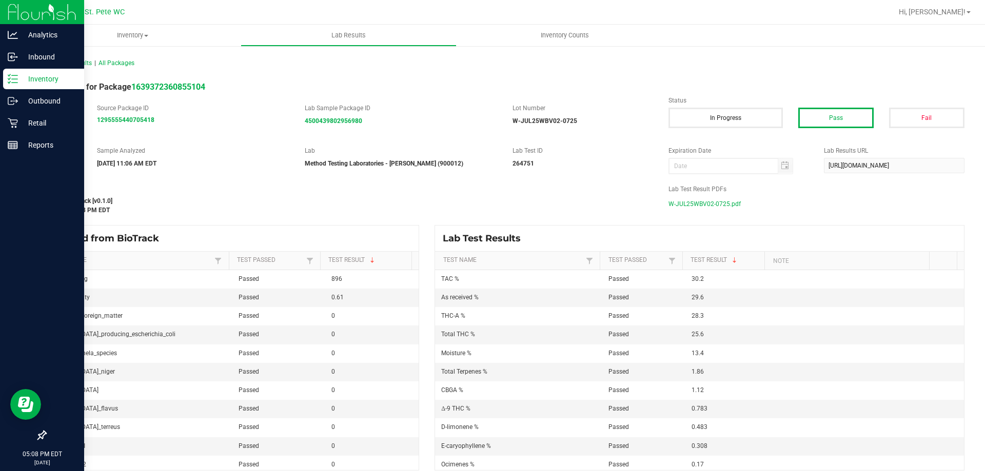
click at [47, 78] on p "Inventory" at bounding box center [49, 79] width 62 height 12
